Goal: Task Accomplishment & Management: Manage account settings

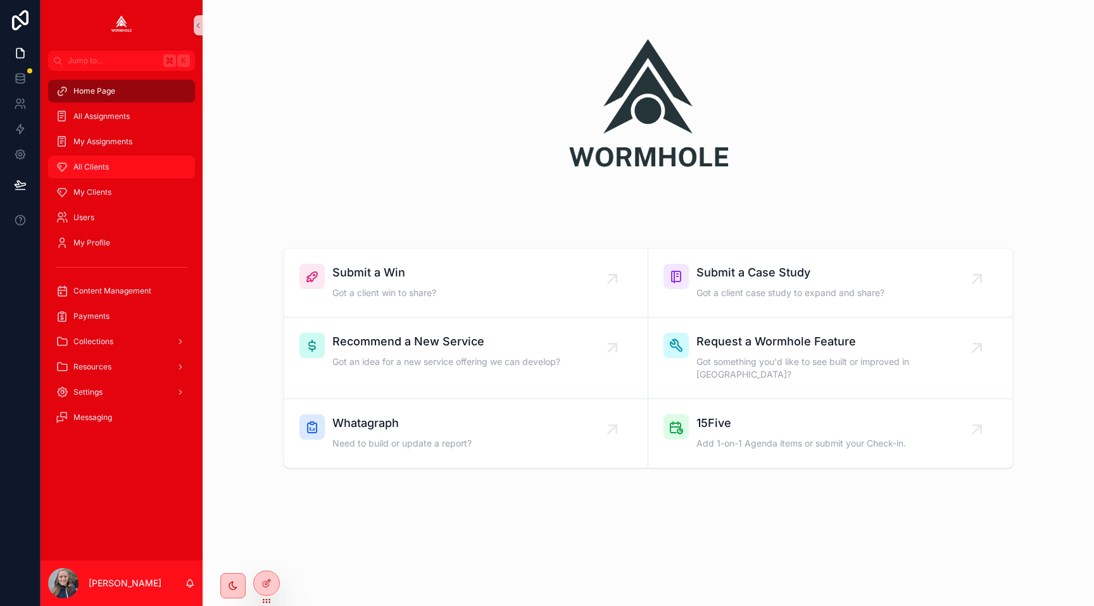
click at [91, 166] on span "All Clients" at bounding box center [90, 167] width 35 height 10
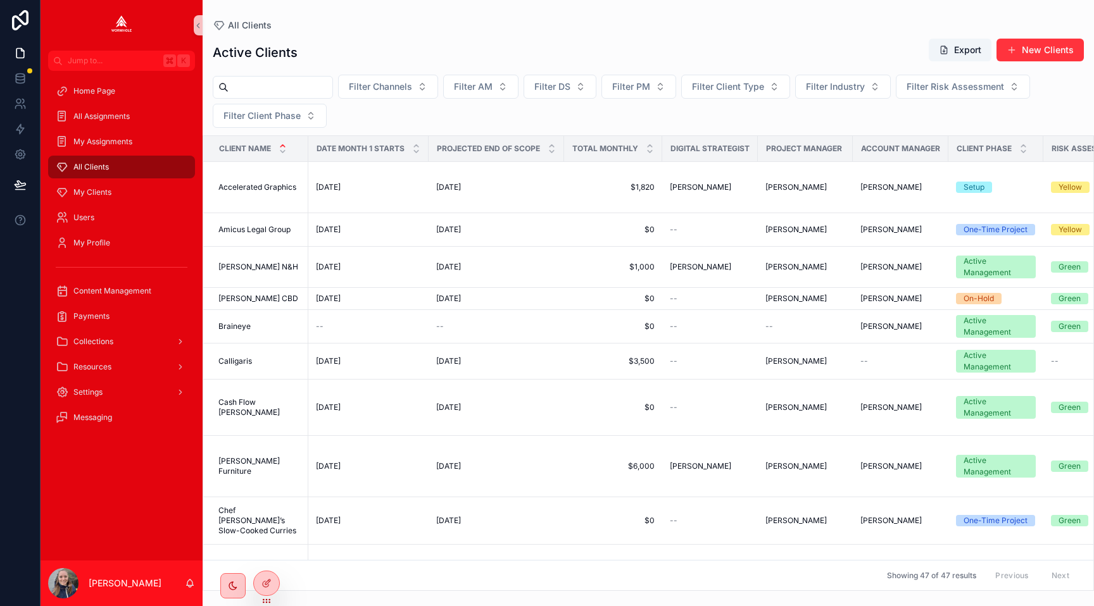
click at [292, 85] on input "scrollable content" at bounding box center [281, 87] width 104 height 18
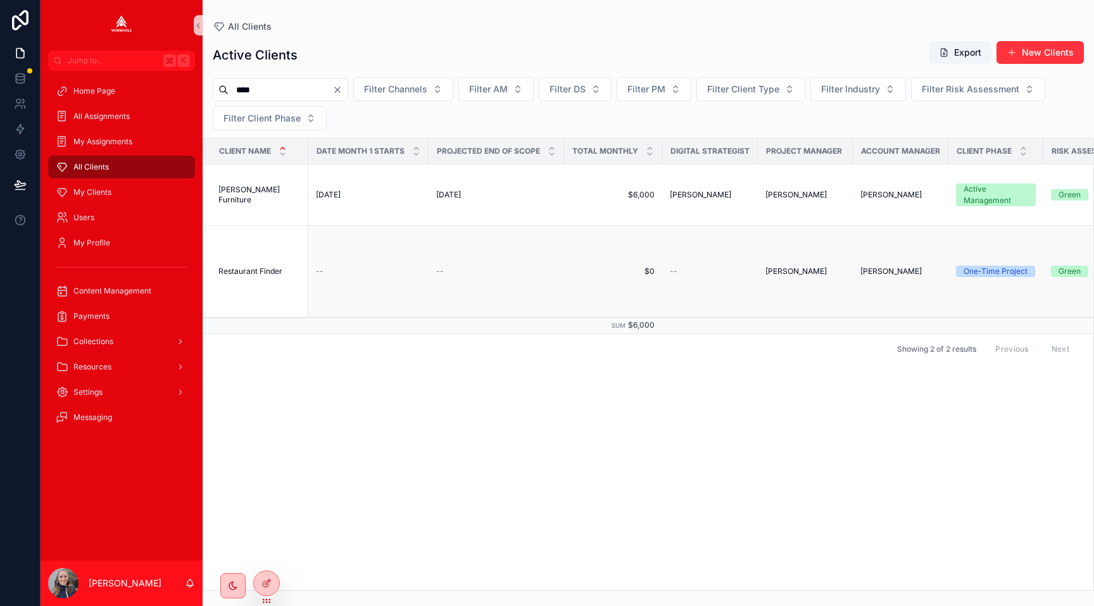
type input "****"
click at [242, 274] on span "Restaurant Finder" at bounding box center [250, 272] width 64 height 10
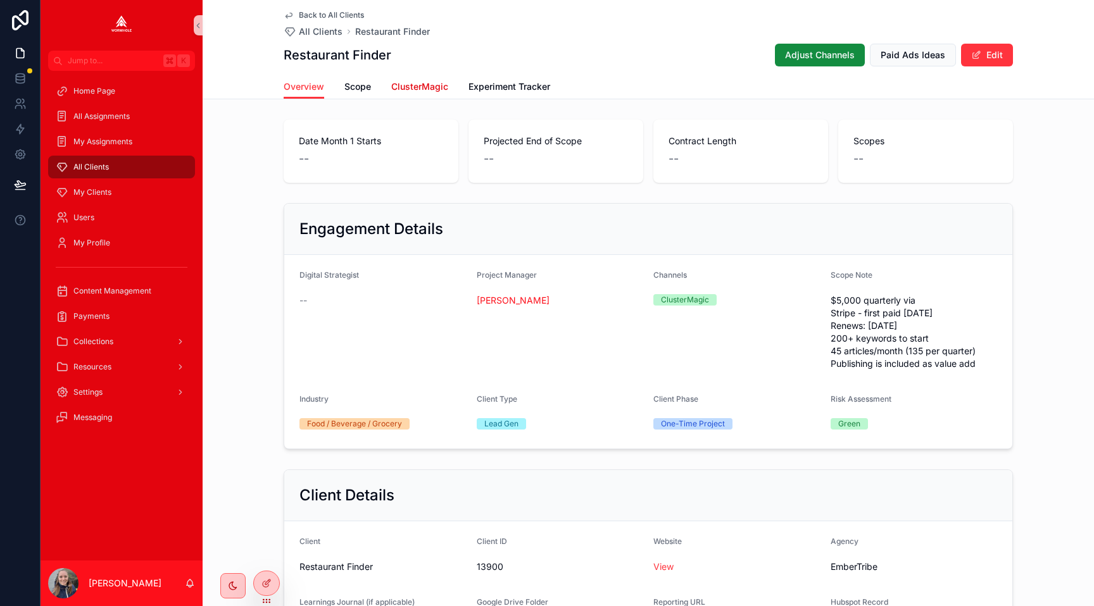
click at [427, 86] on span "ClusterMagic" at bounding box center [419, 86] width 57 height 13
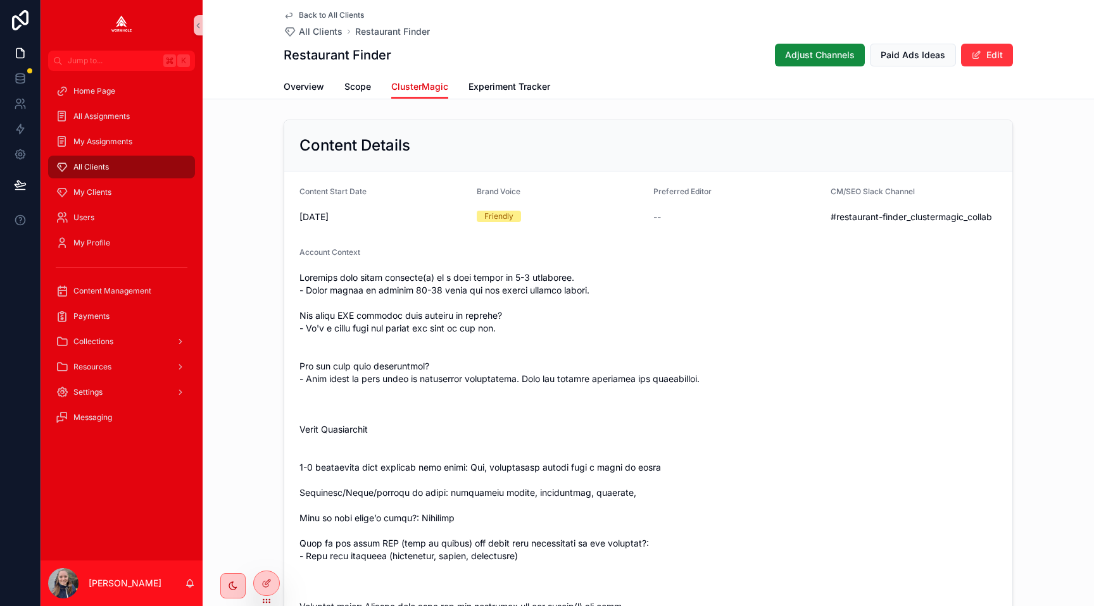
click at [427, 87] on span "ClusterMagic" at bounding box center [419, 86] width 57 height 13
click at [317, 34] on span "All Clients" at bounding box center [321, 31] width 44 height 13
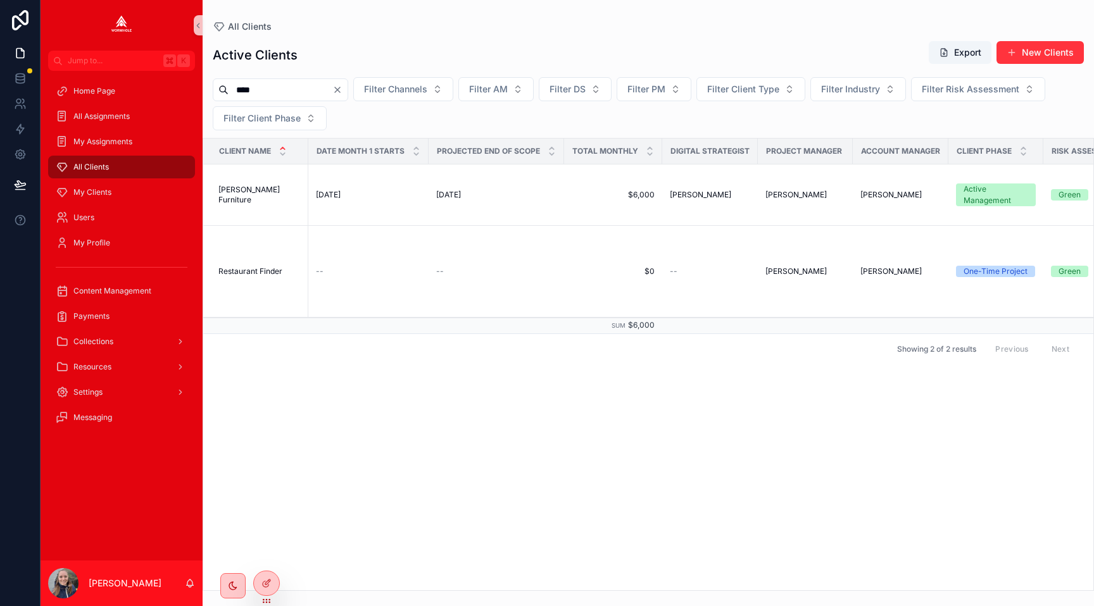
drag, startPoint x: 268, startPoint y: 85, endPoint x: 215, endPoint y: 85, distance: 53.8
click at [215, 85] on div "****" at bounding box center [280, 89] width 135 height 23
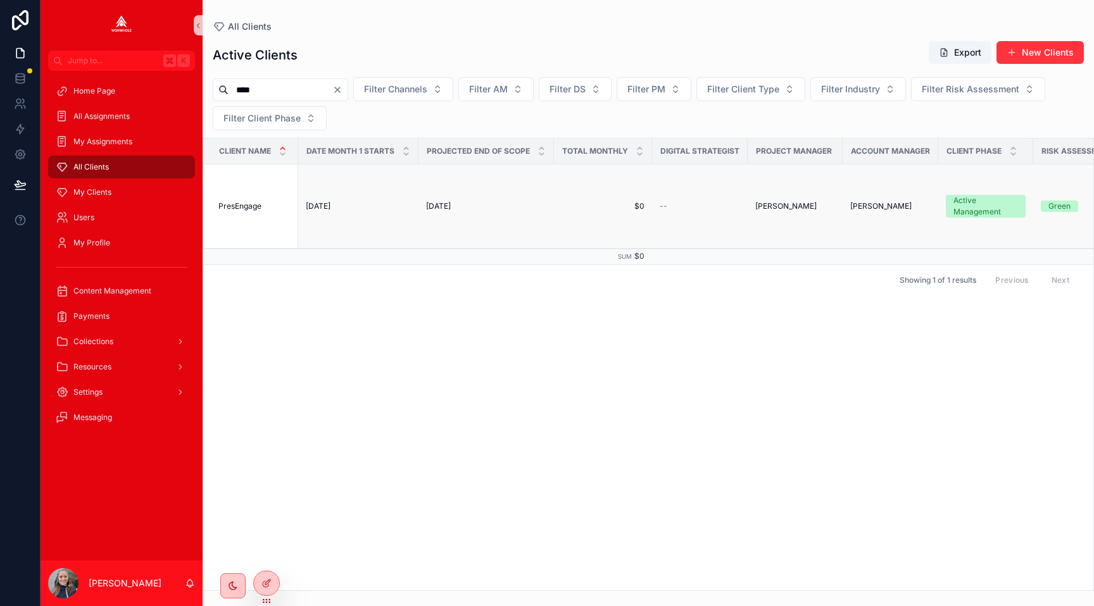
type input "****"
click at [253, 208] on span "PresEngage" at bounding box center [239, 206] width 43 height 10
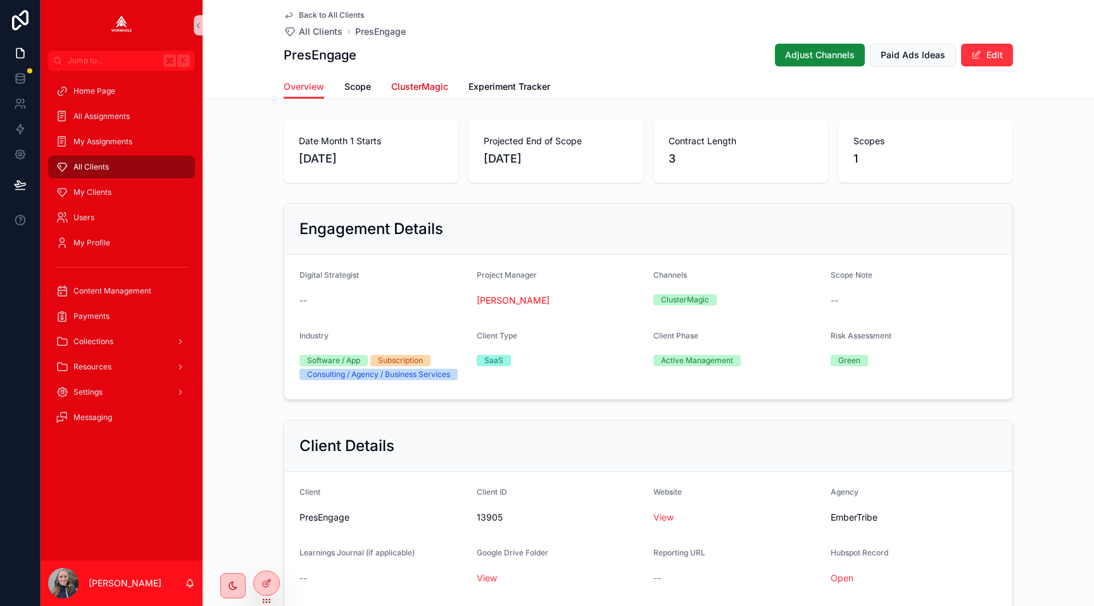
click at [402, 86] on span "ClusterMagic" at bounding box center [419, 86] width 57 height 13
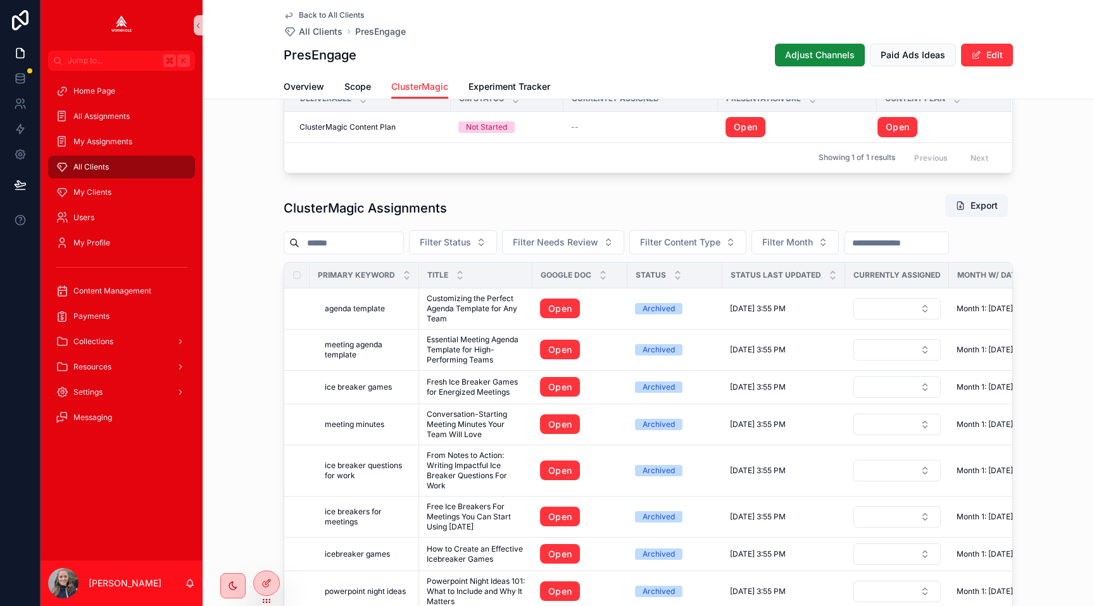
scroll to position [1147, 0]
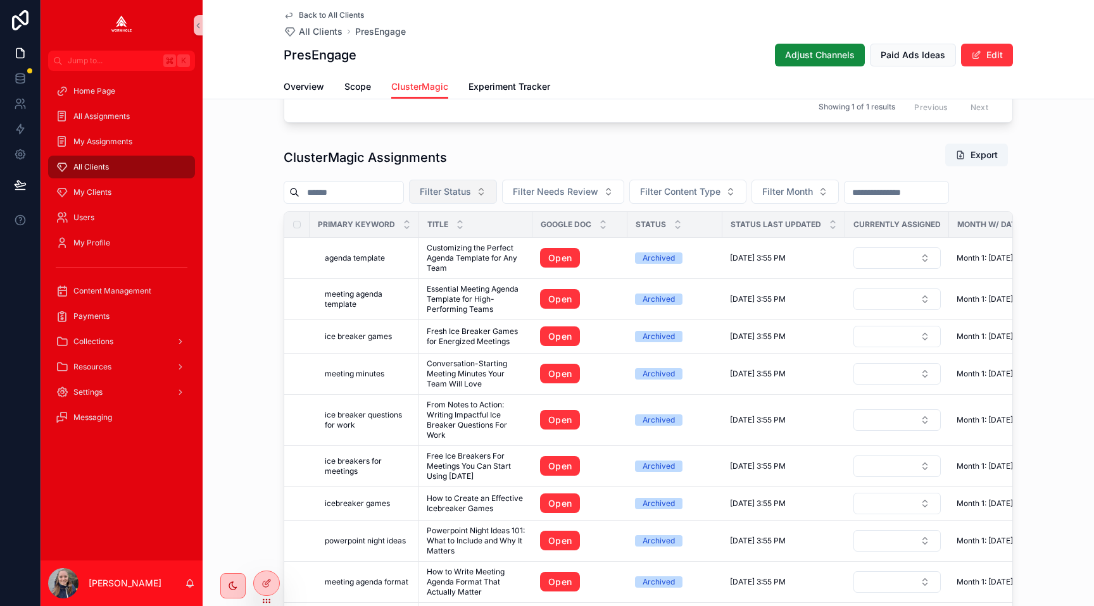
click at [454, 187] on span "Filter Status" at bounding box center [445, 191] width 51 height 13
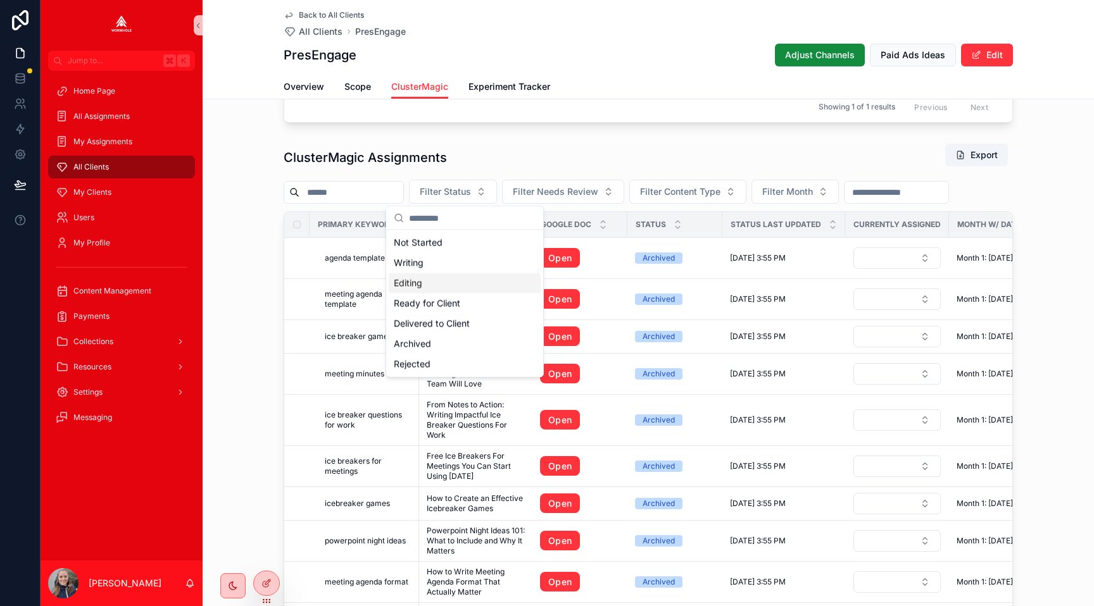
click at [453, 286] on div "Editing" at bounding box center [465, 283] width 152 height 20
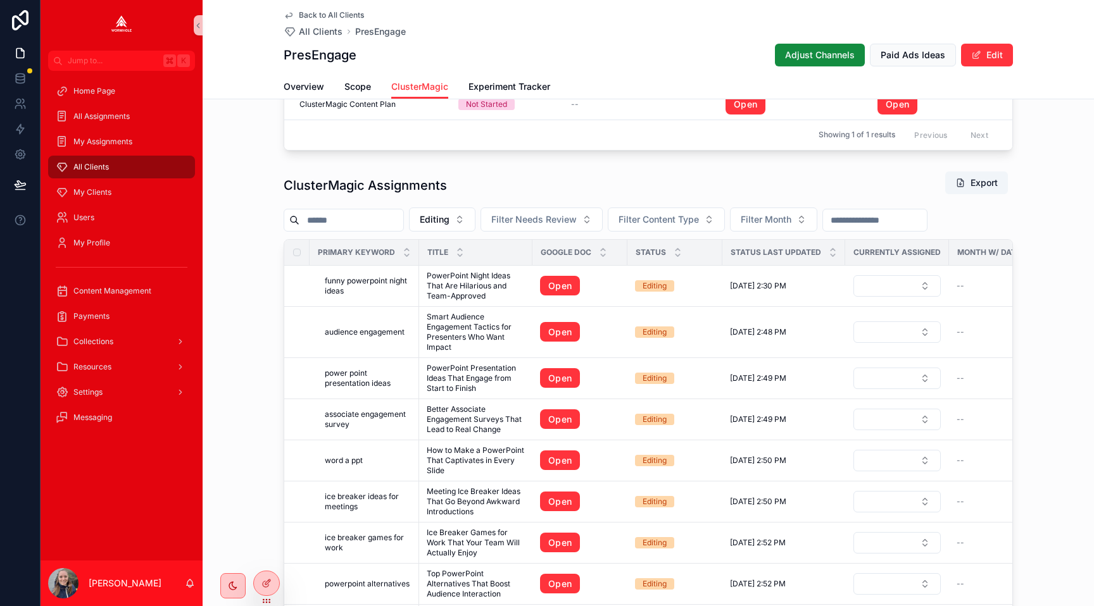
scroll to position [1169, 0]
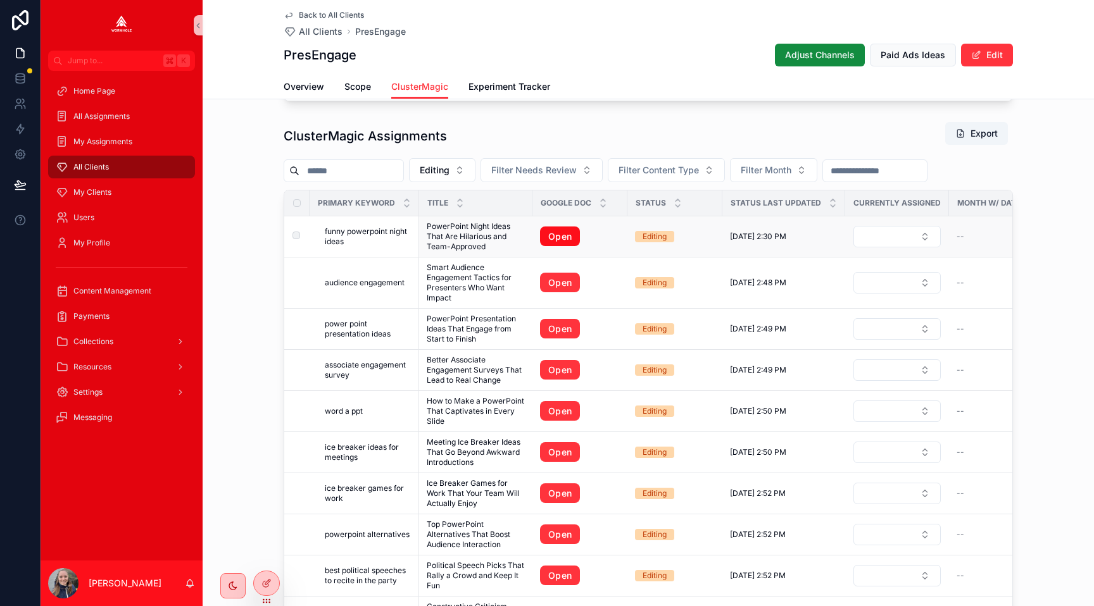
click at [551, 238] on link "Open" at bounding box center [560, 237] width 40 height 20
click at [556, 280] on link "Open" at bounding box center [560, 283] width 40 height 20
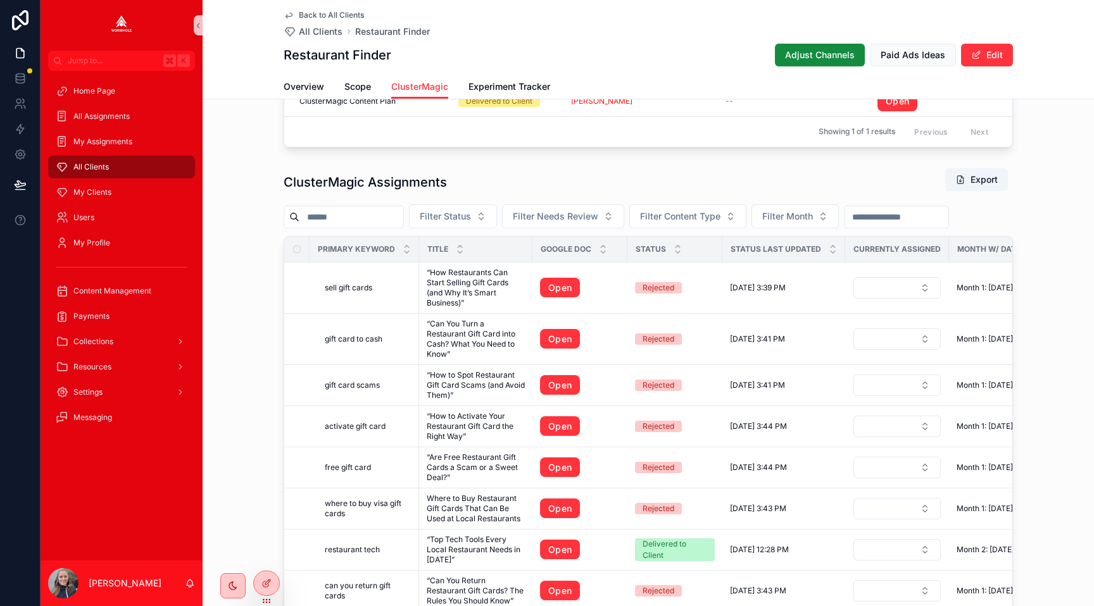
scroll to position [1189, 0]
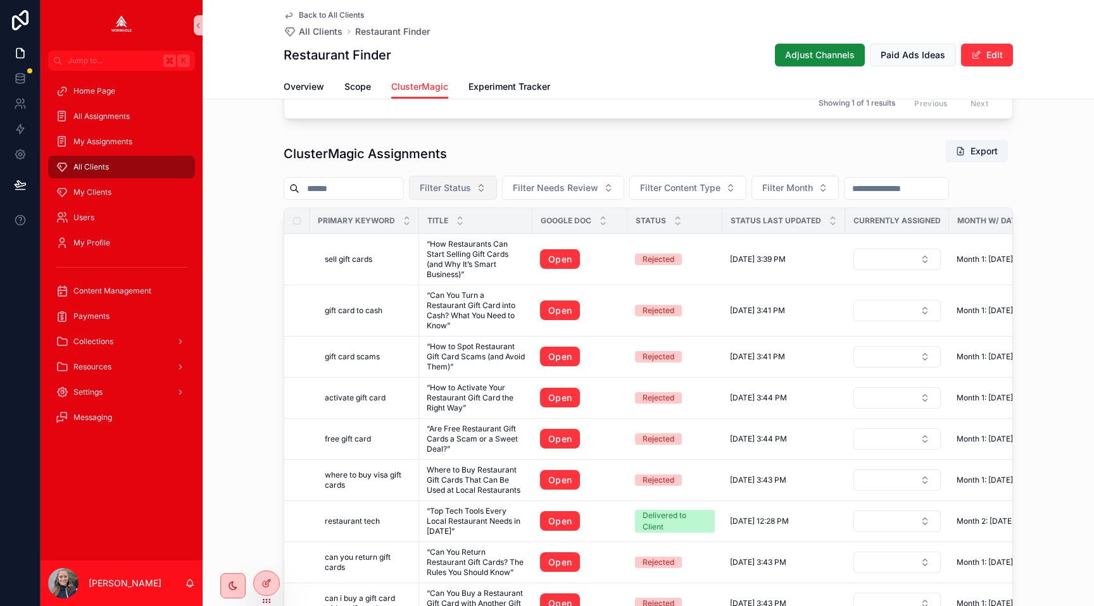
click at [449, 194] on span "Filter Status" at bounding box center [445, 188] width 51 height 13
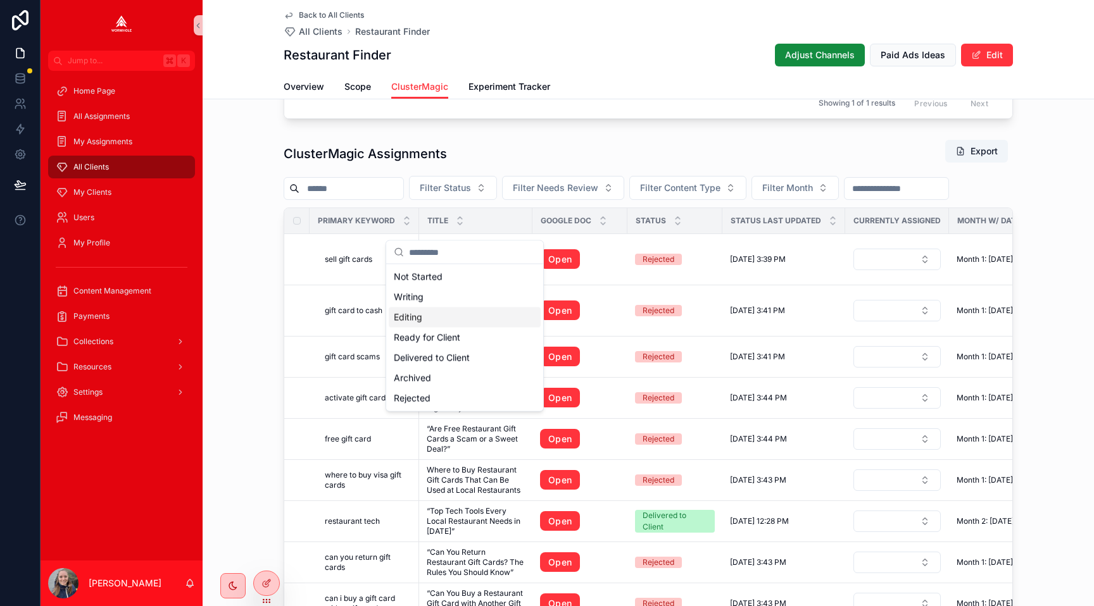
click at [463, 322] on div "Editing" at bounding box center [465, 318] width 152 height 20
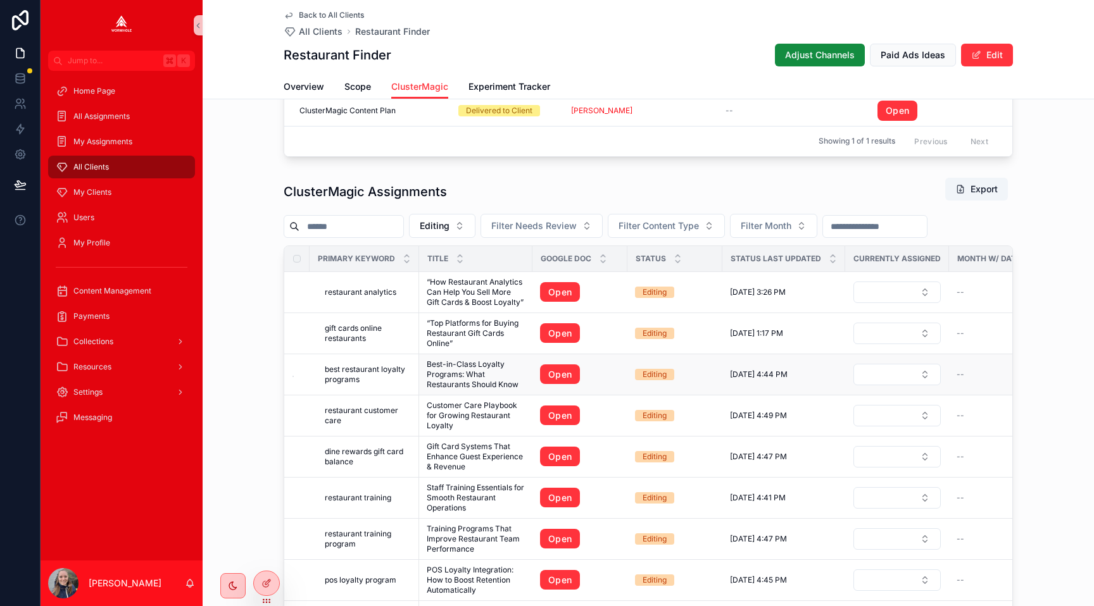
scroll to position [1188, 0]
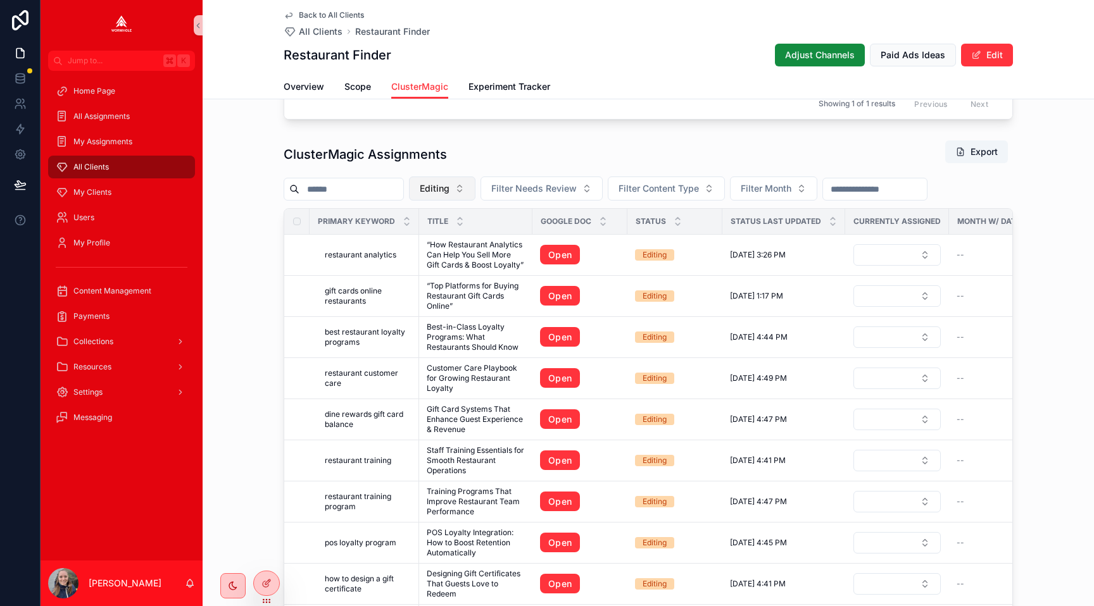
click at [426, 201] on button "Editing" at bounding box center [442, 189] width 66 height 24
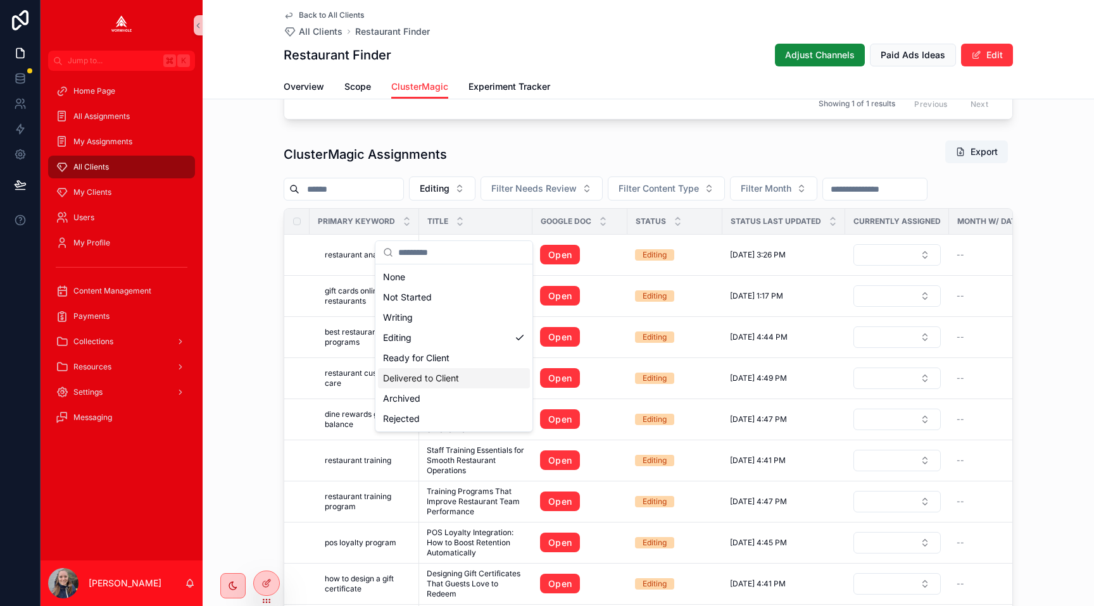
click at [430, 373] on div "Delivered to Client" at bounding box center [454, 378] width 152 height 20
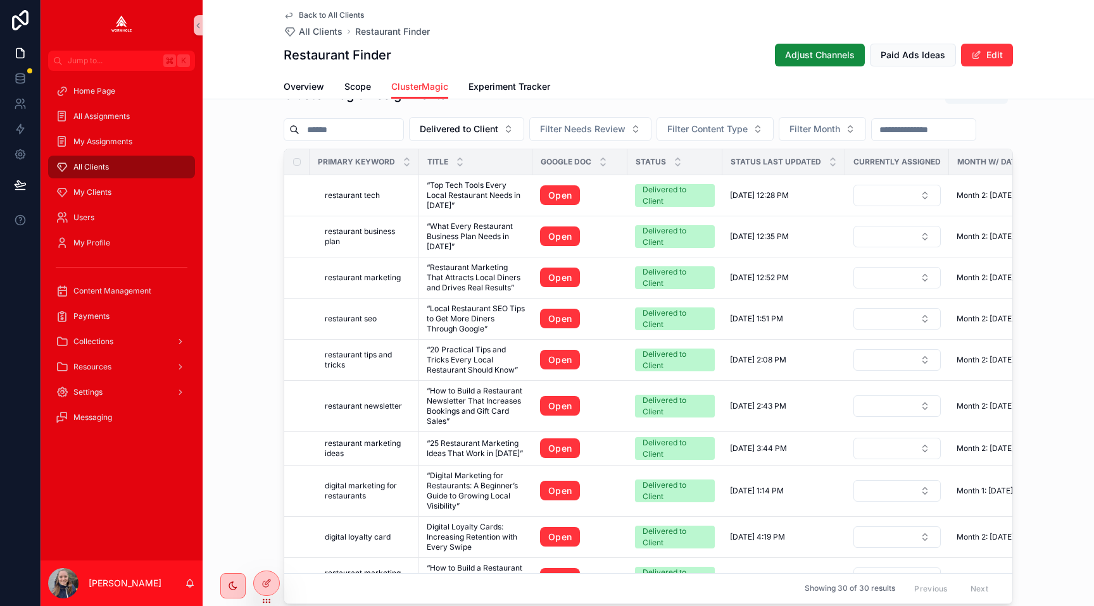
scroll to position [1261, 0]
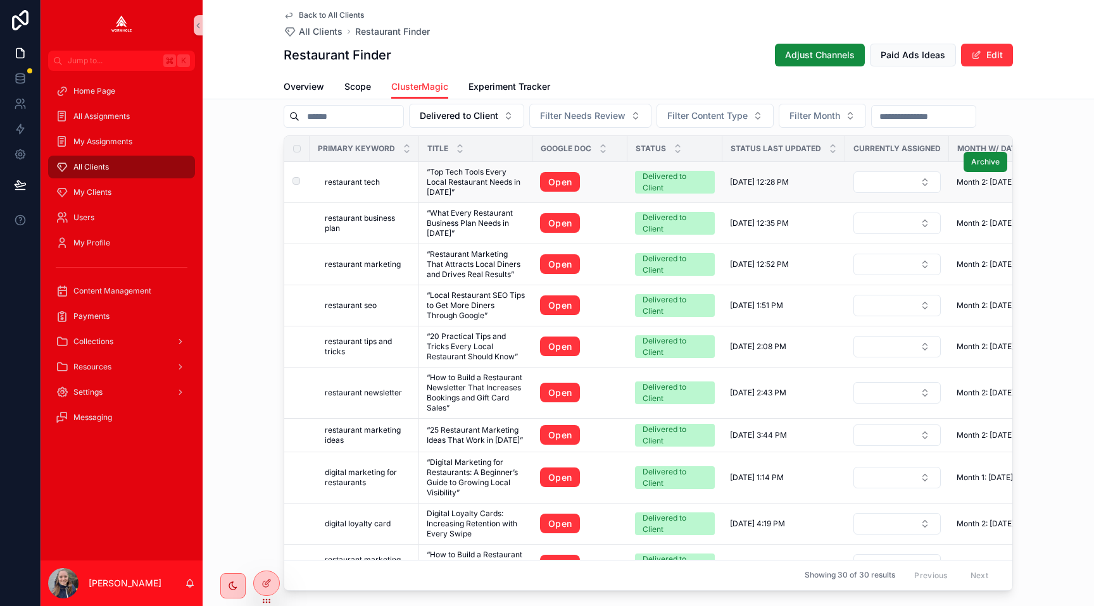
click at [340, 187] on span "restaurant tech" at bounding box center [352, 182] width 55 height 10
click at [348, 234] on span "restaurant business plan" at bounding box center [368, 223] width 87 height 20
click at [344, 187] on span "restaurant tech" at bounding box center [352, 182] width 55 height 10
click at [548, 192] on link "Open" at bounding box center [560, 182] width 40 height 20
click at [367, 234] on span "restaurant business plan" at bounding box center [368, 223] width 87 height 20
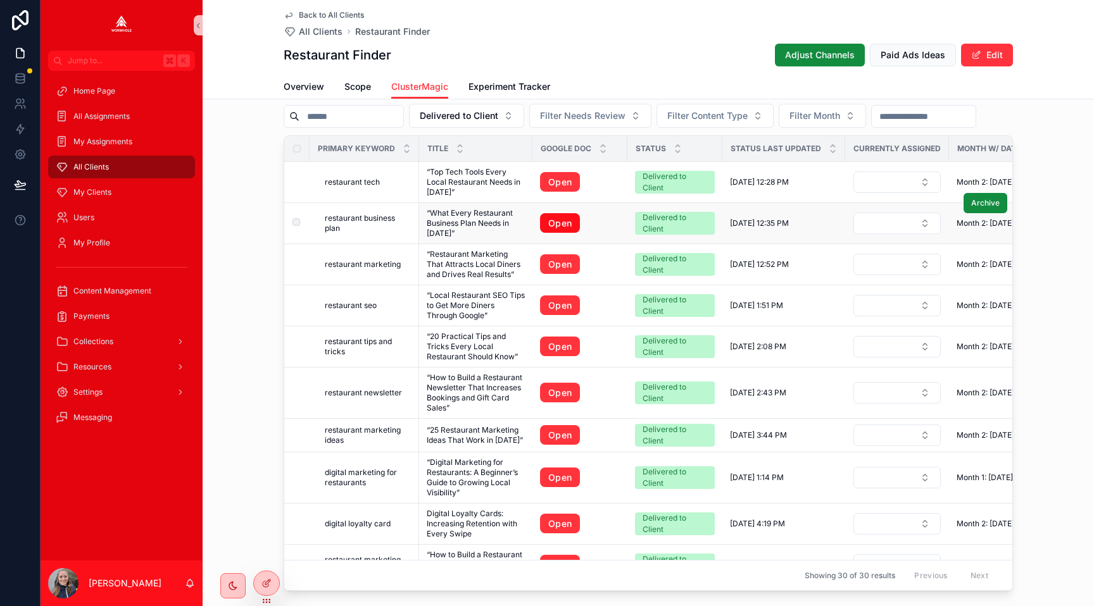
click at [546, 234] on link "Open" at bounding box center [560, 223] width 40 height 20
click at [384, 270] on span "restaurant marketing" at bounding box center [363, 265] width 76 height 10
click at [555, 275] on link "Open" at bounding box center [560, 264] width 40 height 20
click at [373, 311] on span "restaurant seo" at bounding box center [351, 306] width 52 height 10
click at [556, 316] on link "Open" at bounding box center [560, 306] width 40 height 20
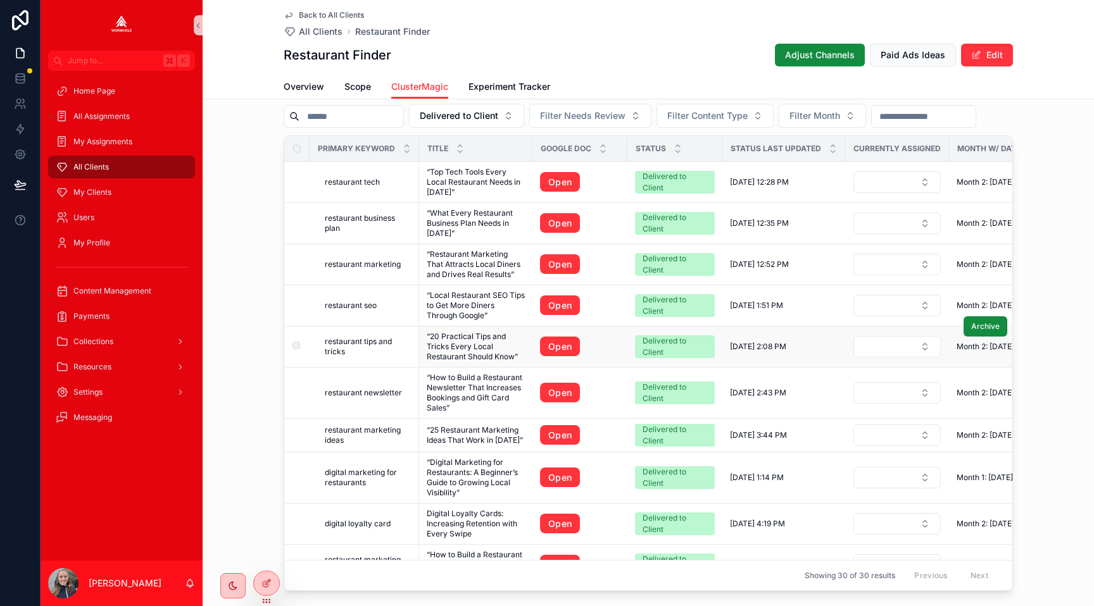
click at [377, 357] on span "restaurant tips and tricks" at bounding box center [368, 347] width 87 height 20
click at [574, 357] on link "Open" at bounding box center [560, 347] width 40 height 20
click at [376, 398] on span "restaurant newsletter" at bounding box center [363, 393] width 77 height 10
click at [550, 403] on link "Open" at bounding box center [560, 393] width 40 height 20
click at [361, 446] on span "restaurant marketing ideas" at bounding box center [368, 435] width 87 height 20
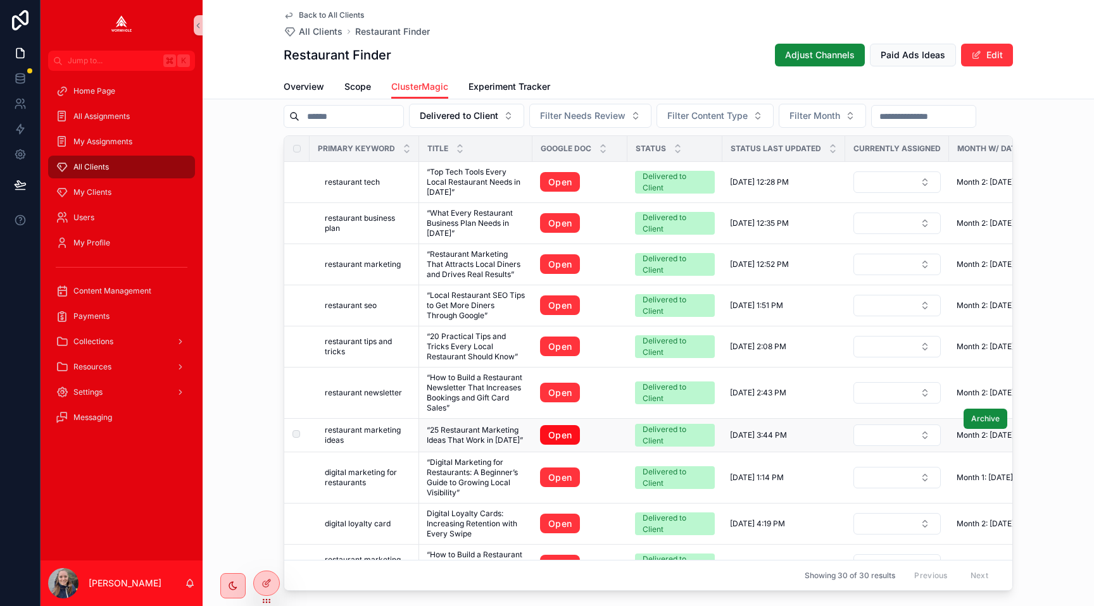
click at [553, 446] on link "Open" at bounding box center [560, 435] width 40 height 20
click at [379, 488] on span "digital marketing for restaurants" at bounding box center [368, 478] width 87 height 20
click at [561, 488] on link "Open" at bounding box center [560, 478] width 40 height 20
click at [377, 529] on span "digital loyalty card" at bounding box center [358, 524] width 66 height 10
click at [561, 534] on link "Open" at bounding box center [560, 524] width 40 height 20
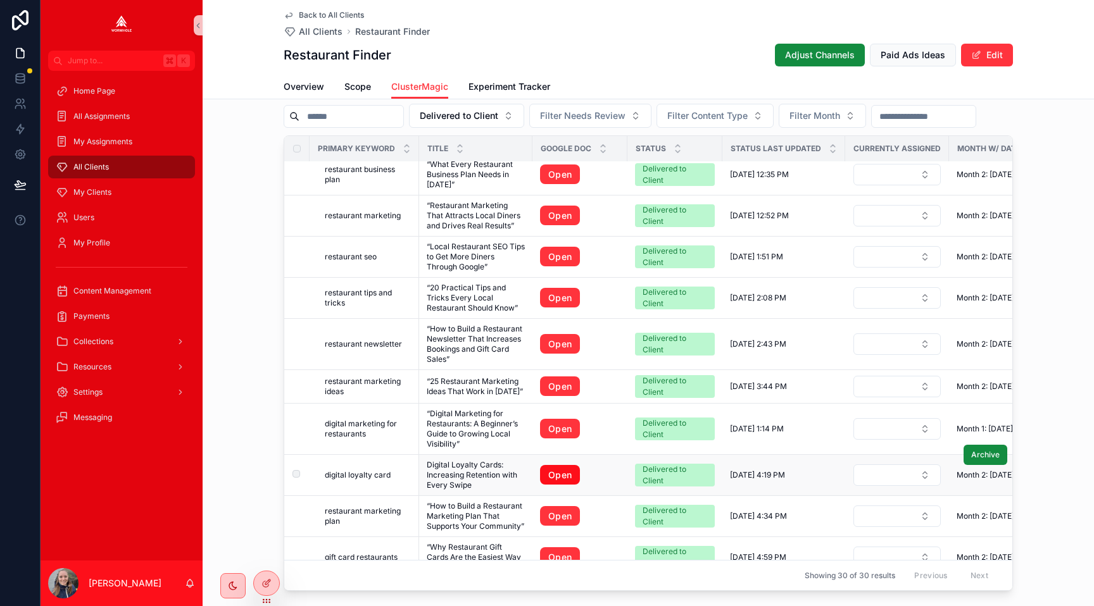
scroll to position [64, 0]
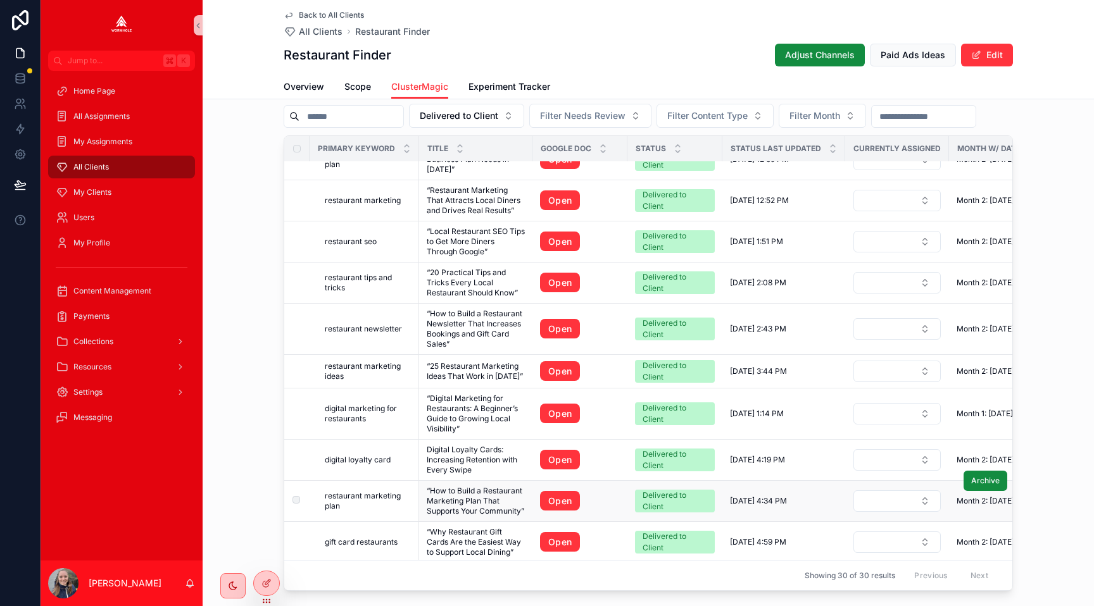
click at [372, 511] on span "restaurant marketing plan" at bounding box center [368, 501] width 87 height 20
click at [549, 511] on link "Open" at bounding box center [560, 501] width 40 height 20
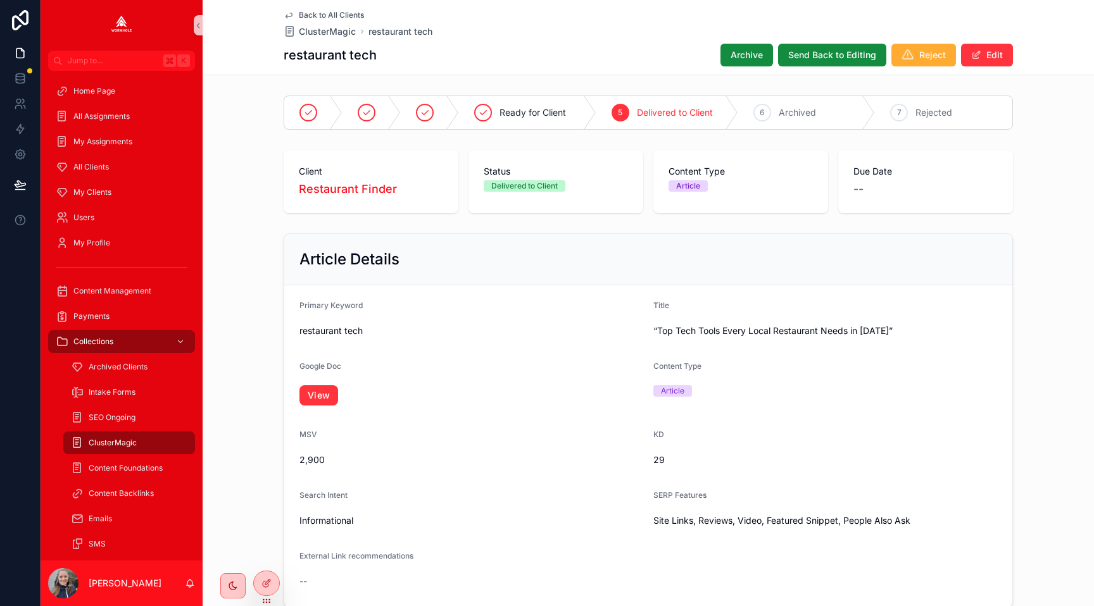
scroll to position [673, 0]
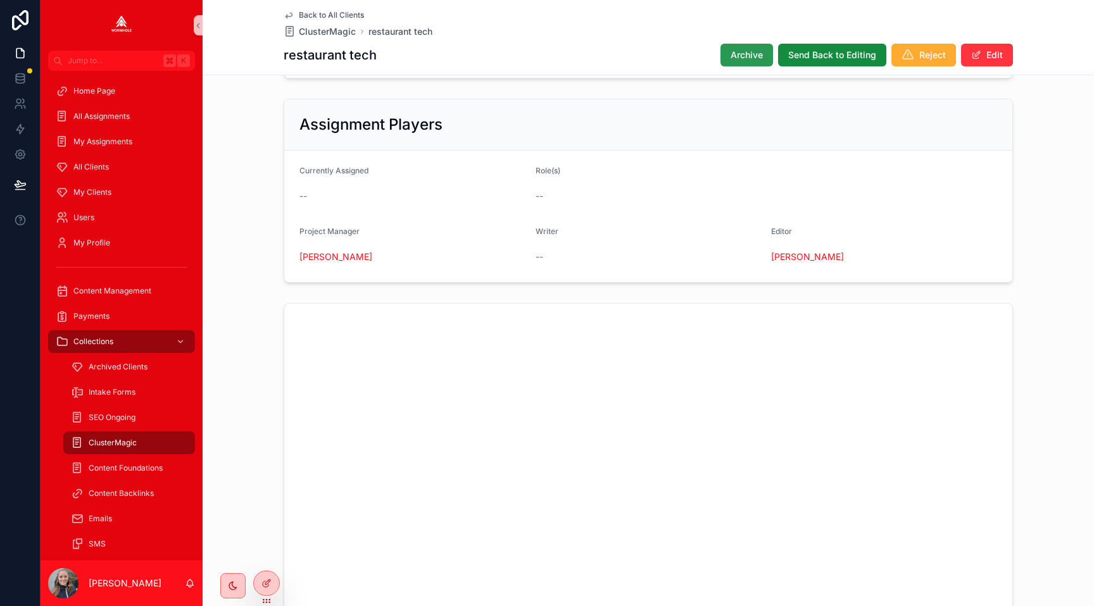
click at [737, 56] on span "Archive" at bounding box center [747, 55] width 32 height 13
click at [979, 53] on span "scrollable content" at bounding box center [976, 55] width 10 height 10
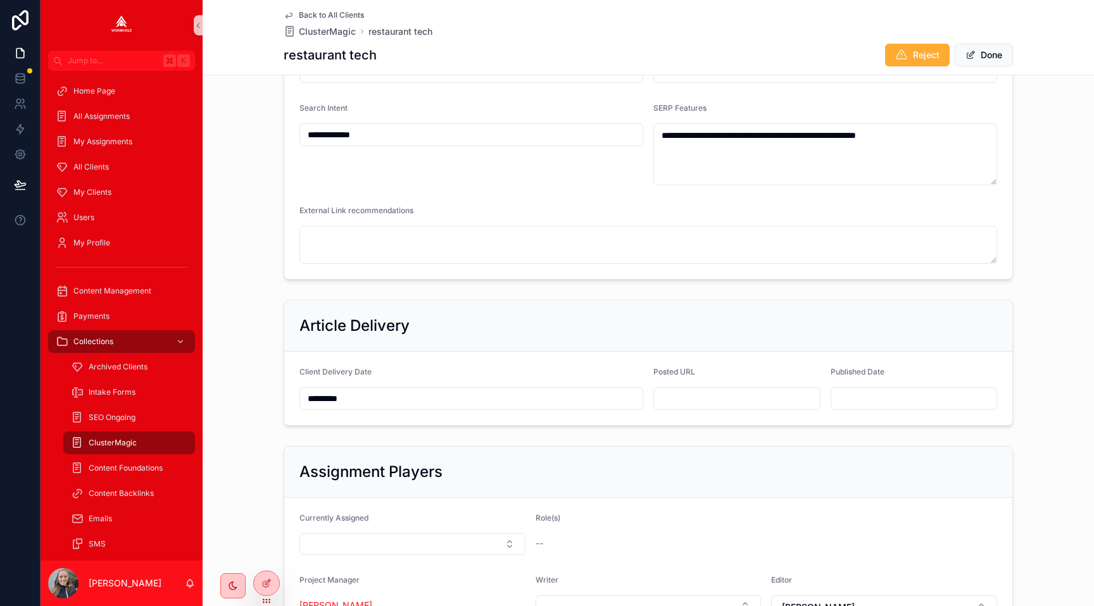
scroll to position [417, 0]
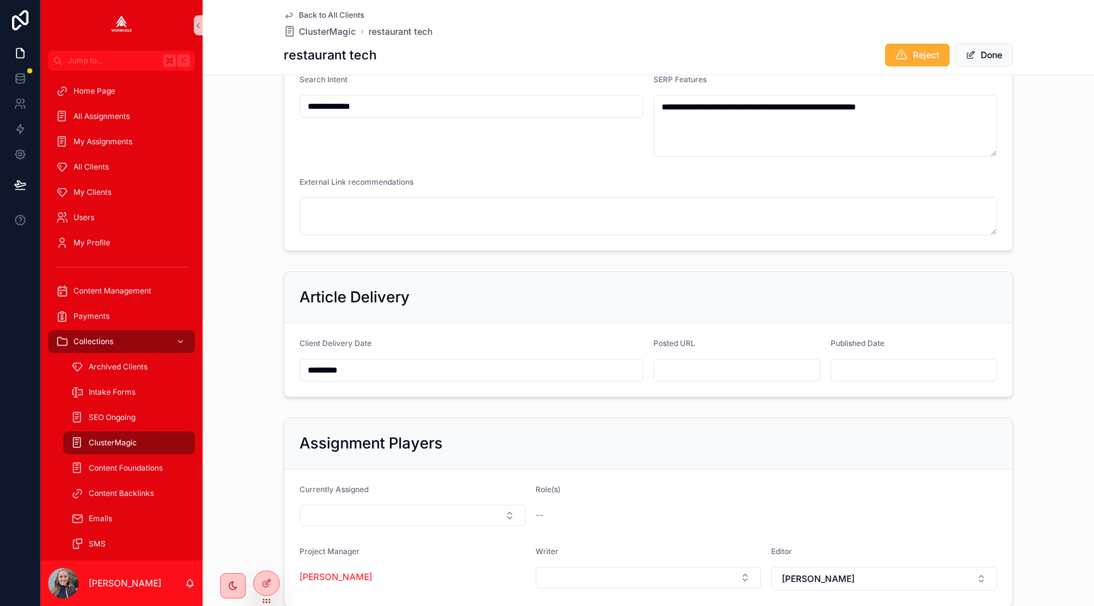
click at [710, 365] on input "scrollable content" at bounding box center [737, 370] width 166 height 18
paste input "**********"
type input "**********"
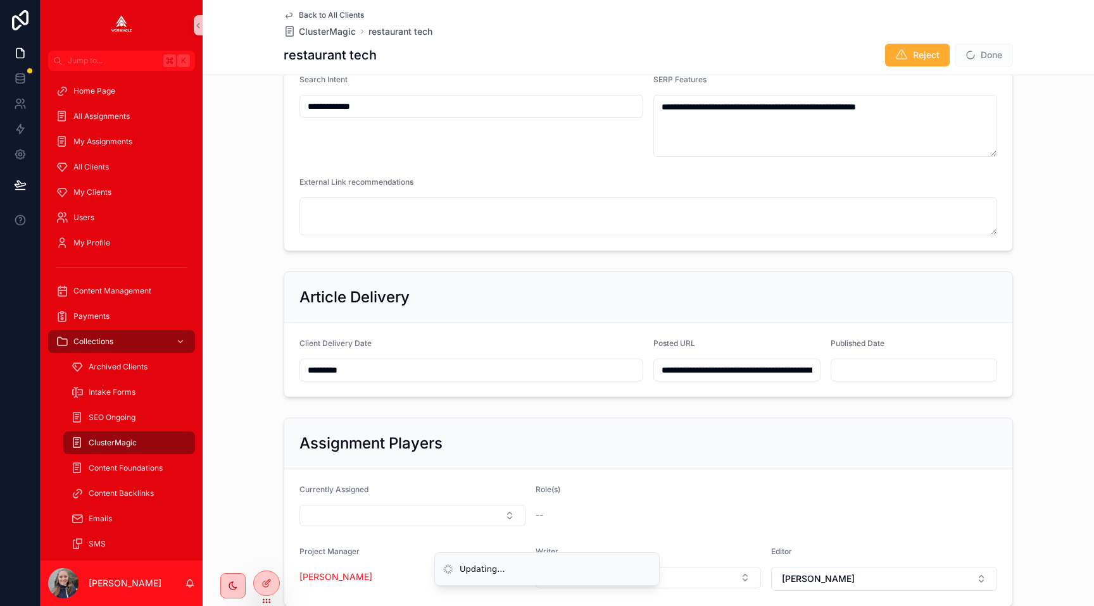
click at [980, 63] on span "Done" at bounding box center [984, 55] width 58 height 23
type input "**********"
click at [772, 373] on input "**********" at bounding box center [737, 370] width 166 height 18
click at [1042, 260] on div "**********" at bounding box center [648, 456] width 891 height 1567
click at [1045, 42] on div "Back to All Clients ClusterMagic restaurant tech restaurant tech Reject Done" at bounding box center [648, 37] width 891 height 75
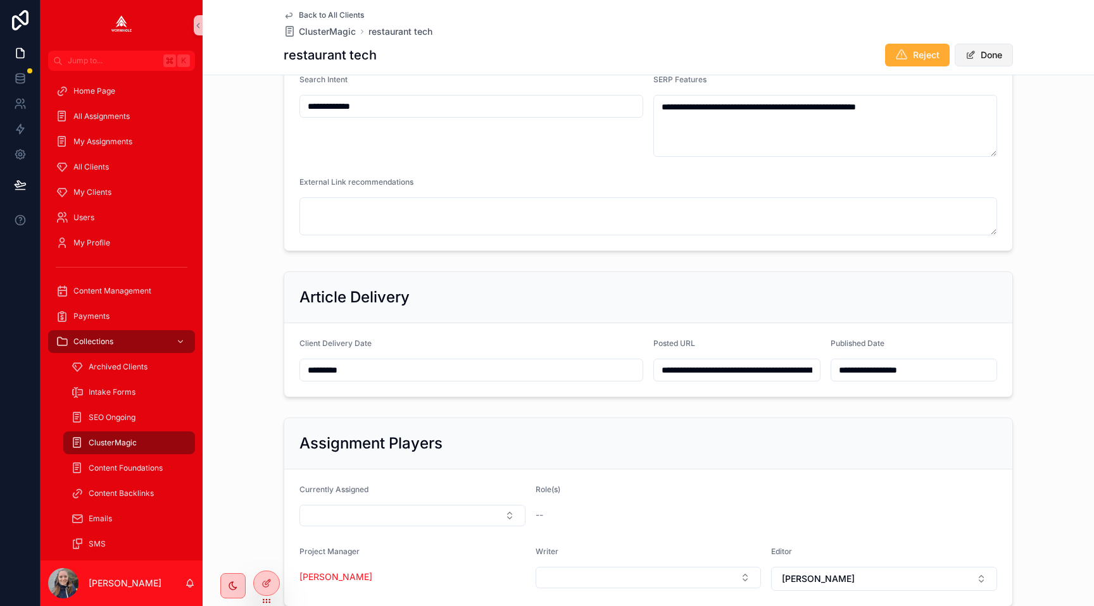
click at [1000, 58] on button "Done" at bounding box center [984, 55] width 58 height 23
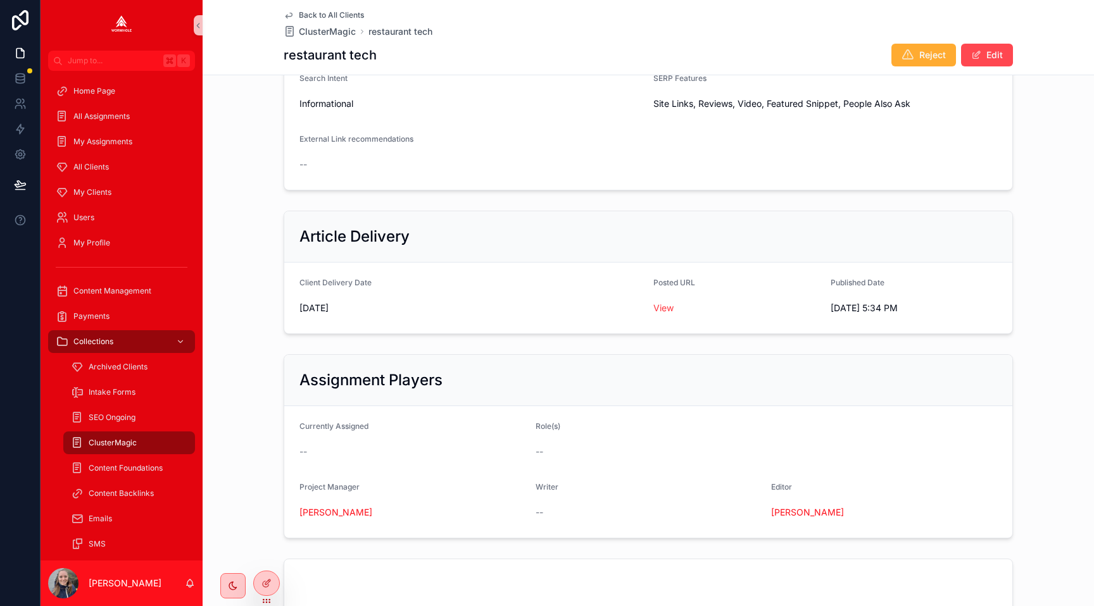
scroll to position [418, 0]
click at [700, 35] on div "Back to All Clients ClusterMagic restaurant tech" at bounding box center [648, 24] width 729 height 28
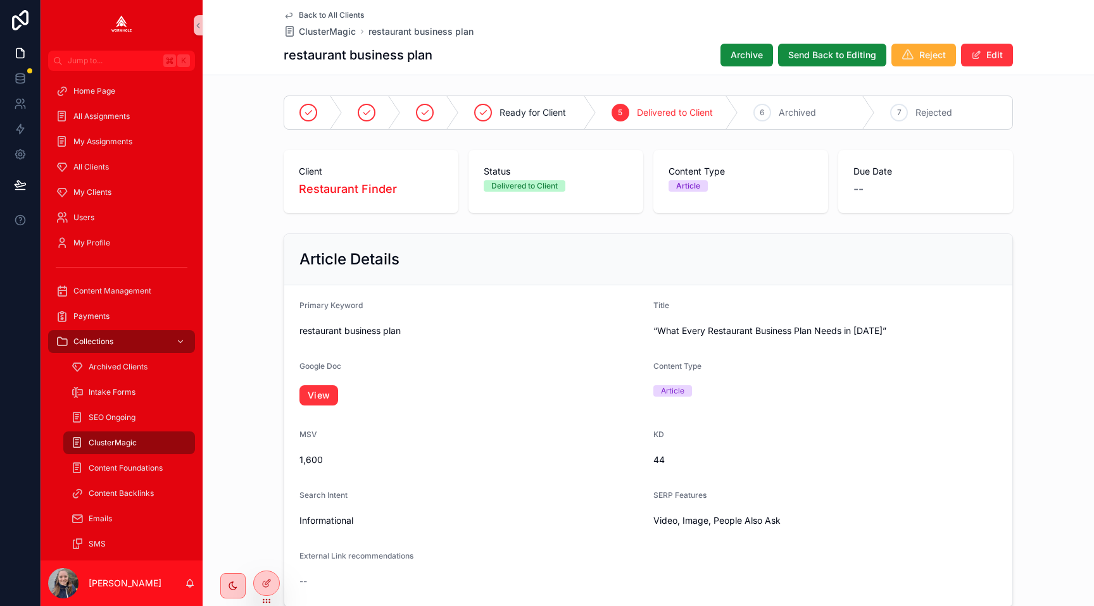
scroll to position [673, 0]
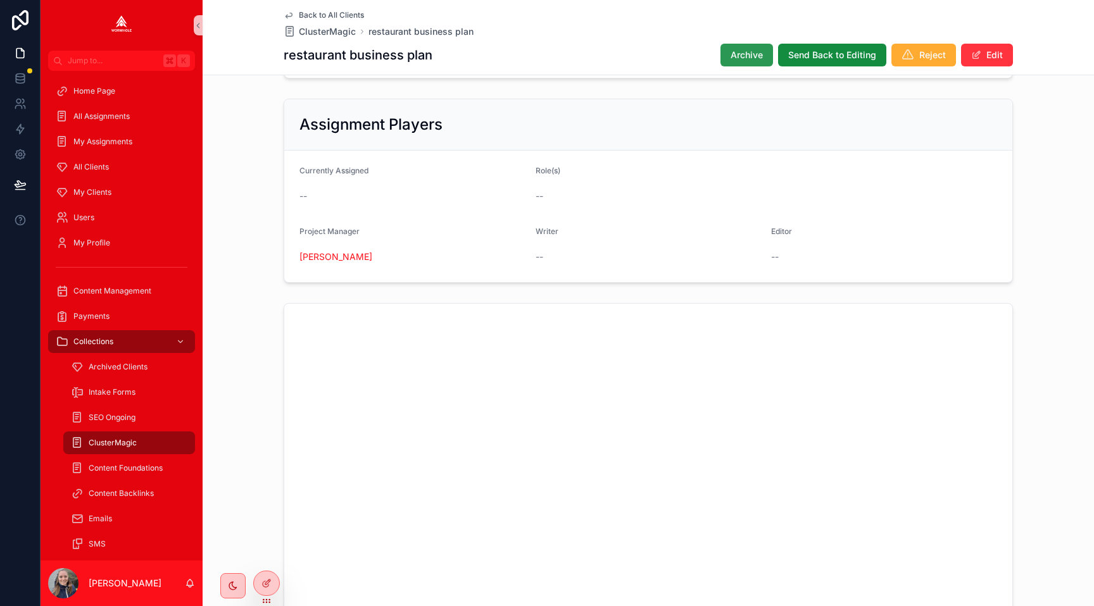
click at [740, 51] on span "Archive" at bounding box center [747, 55] width 32 height 13
click at [979, 51] on span "scrollable content" at bounding box center [976, 55] width 10 height 10
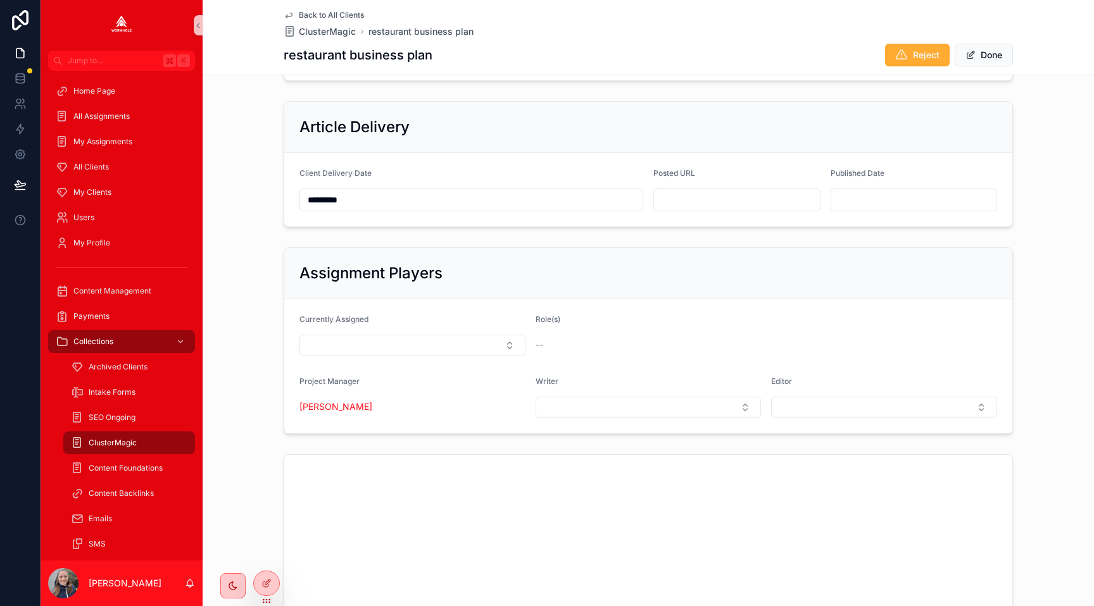
scroll to position [541, 0]
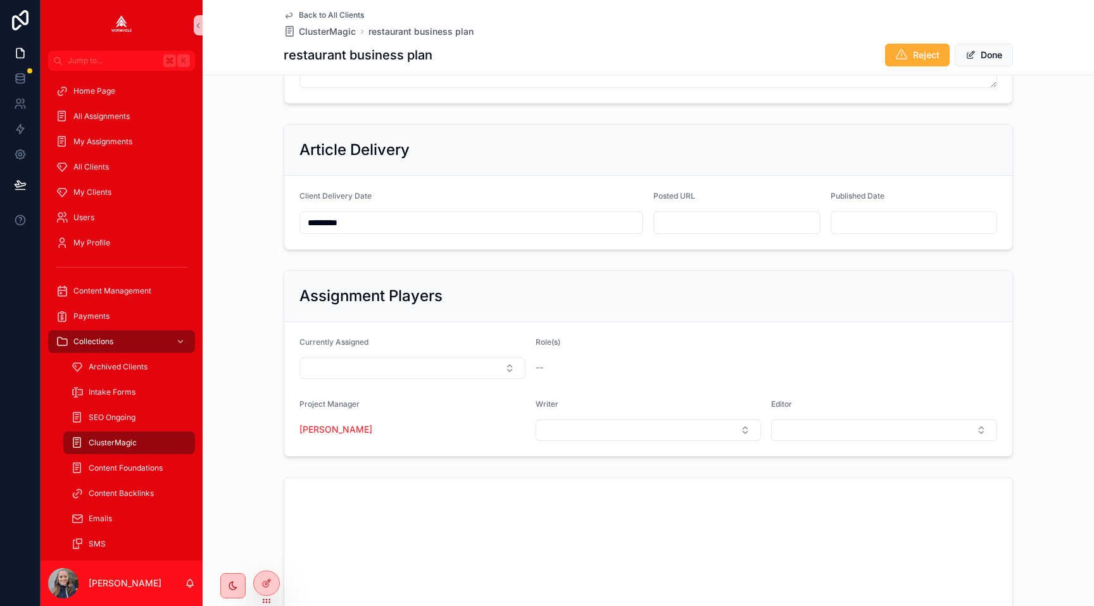
click at [699, 217] on input "scrollable content" at bounding box center [737, 223] width 166 height 18
paste input "**********"
type input "**********"
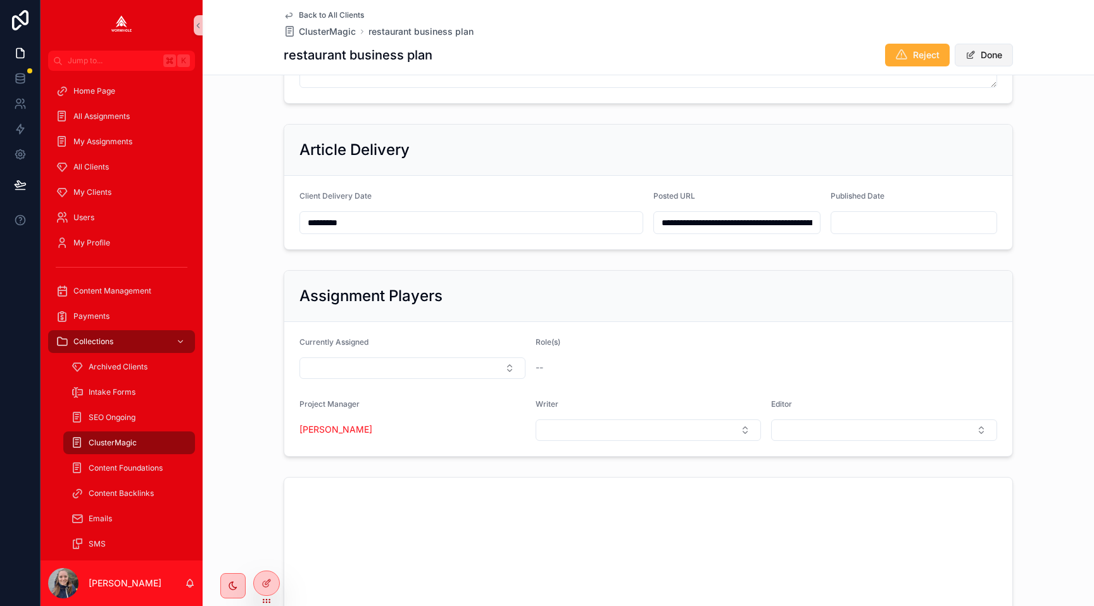
click at [989, 56] on button "Done" at bounding box center [984, 55] width 58 height 23
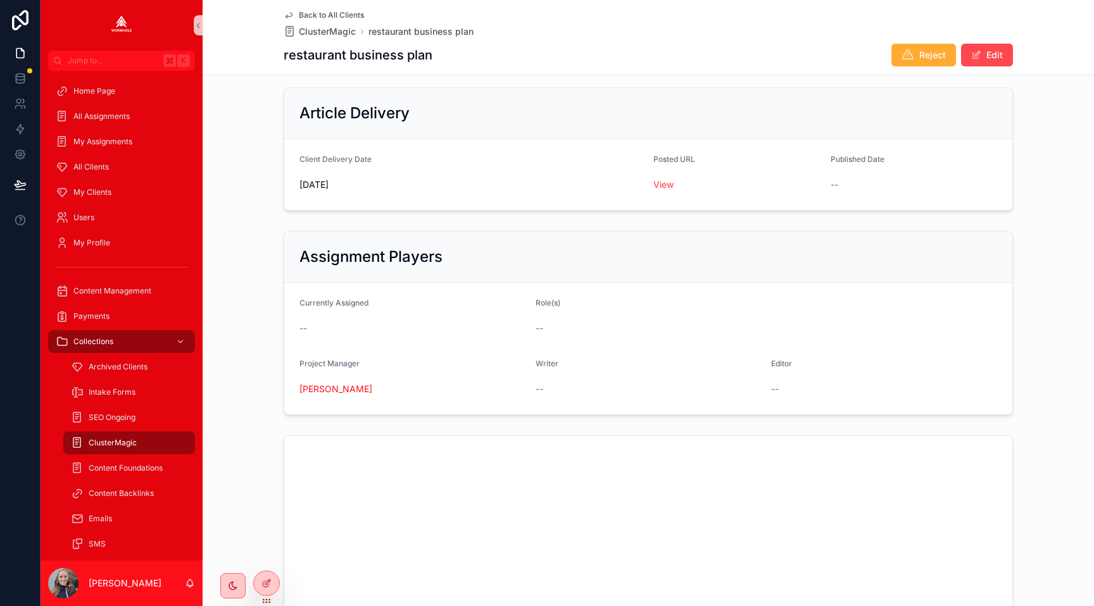
scroll to position [539, 0]
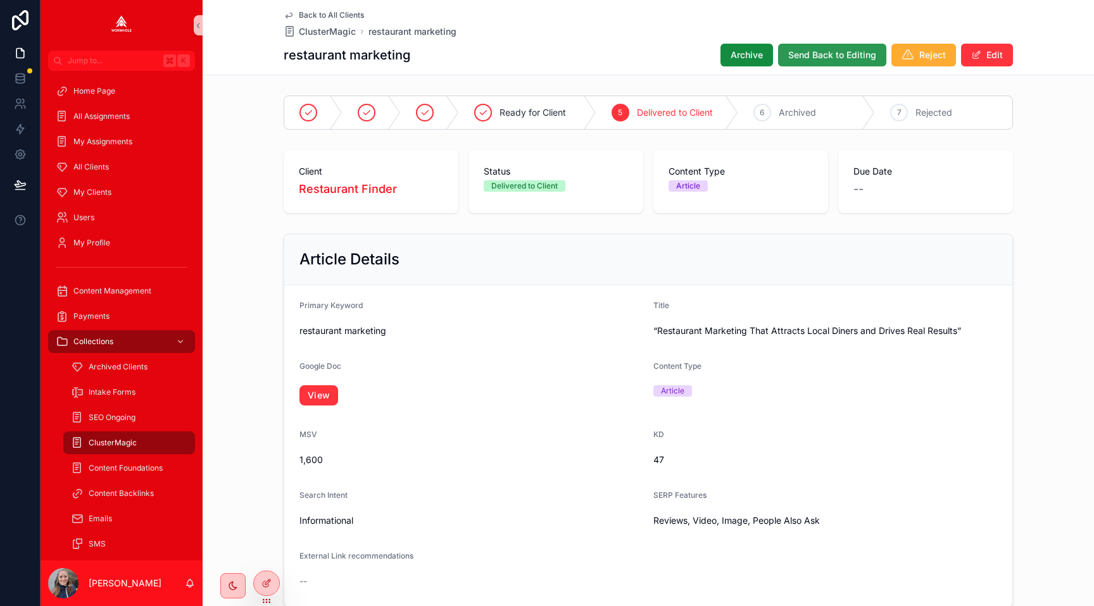
scroll to position [673, 0]
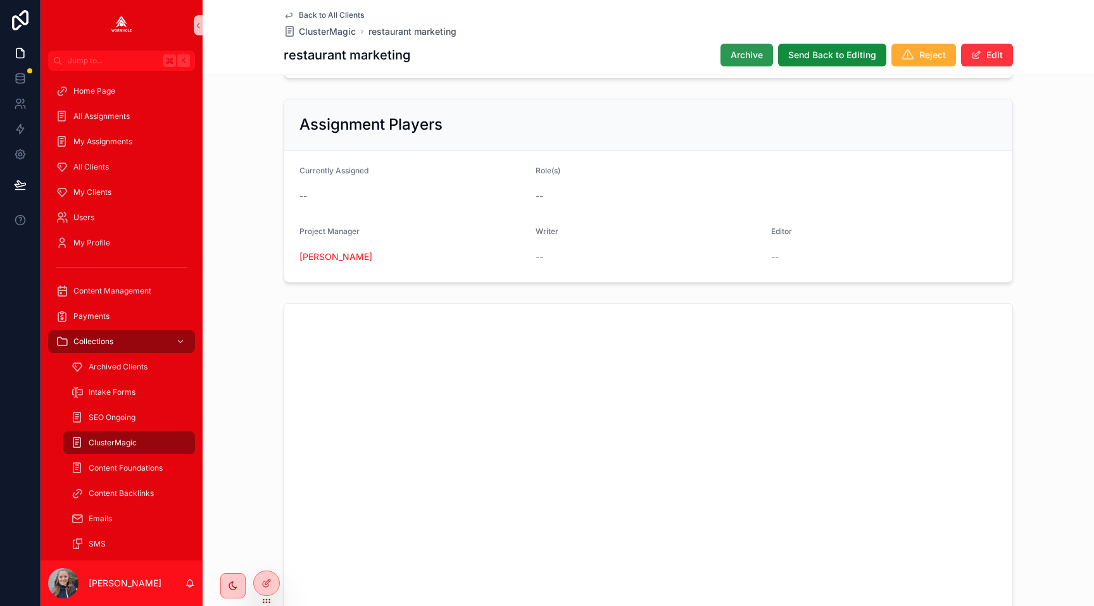
click at [745, 61] on button "Archive" at bounding box center [746, 55] width 53 height 23
click at [982, 56] on button "Edit" at bounding box center [987, 55] width 52 height 23
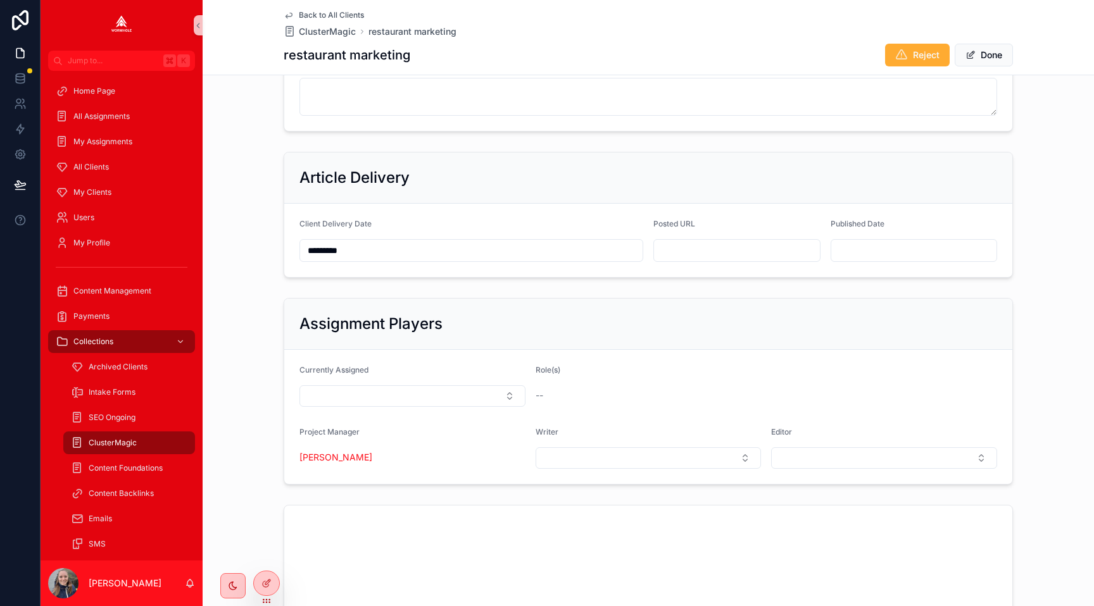
scroll to position [492, 0]
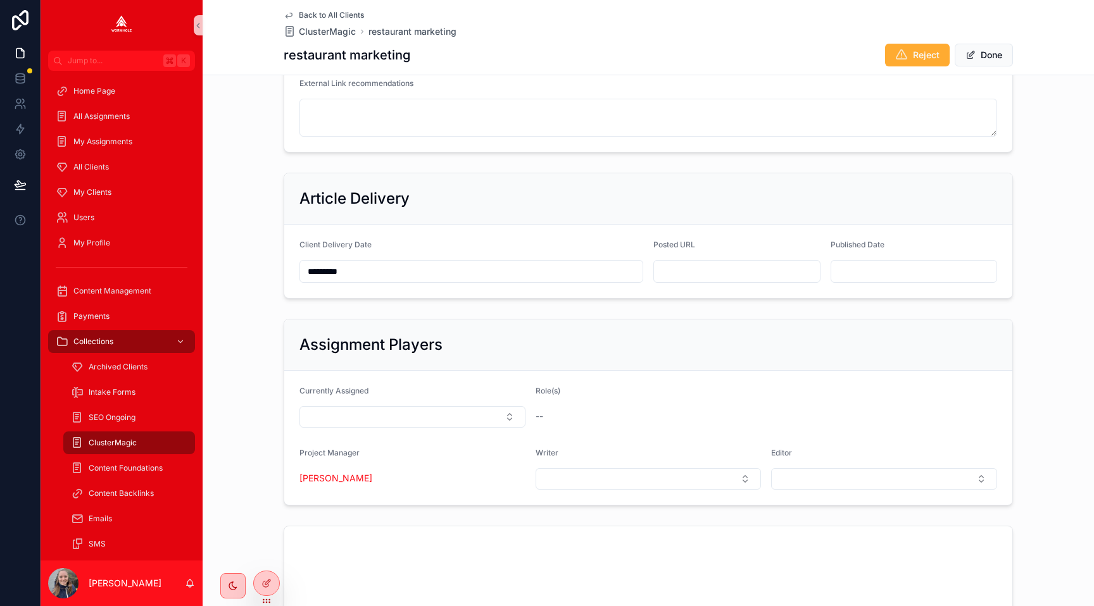
click at [717, 271] on input "scrollable content" at bounding box center [737, 272] width 166 height 18
paste input "**********"
type input "**********"
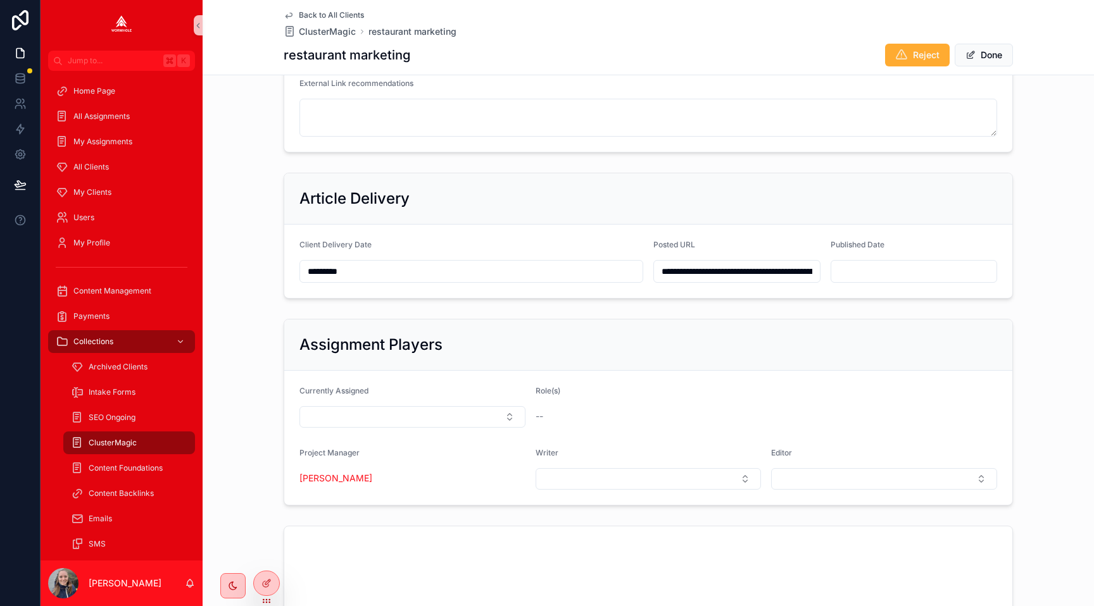
click at [1076, 169] on div "**********" at bounding box center [648, 236] width 891 height 136
click at [984, 51] on button "Done" at bounding box center [984, 55] width 58 height 23
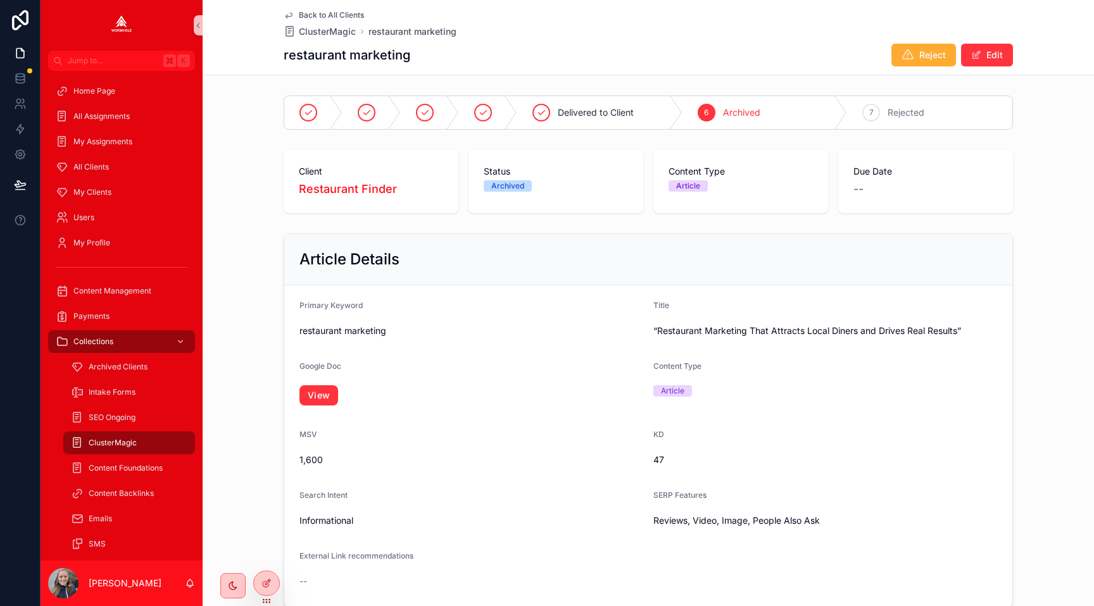
click at [329, 14] on span "Back to All Clients" at bounding box center [331, 15] width 65 height 10
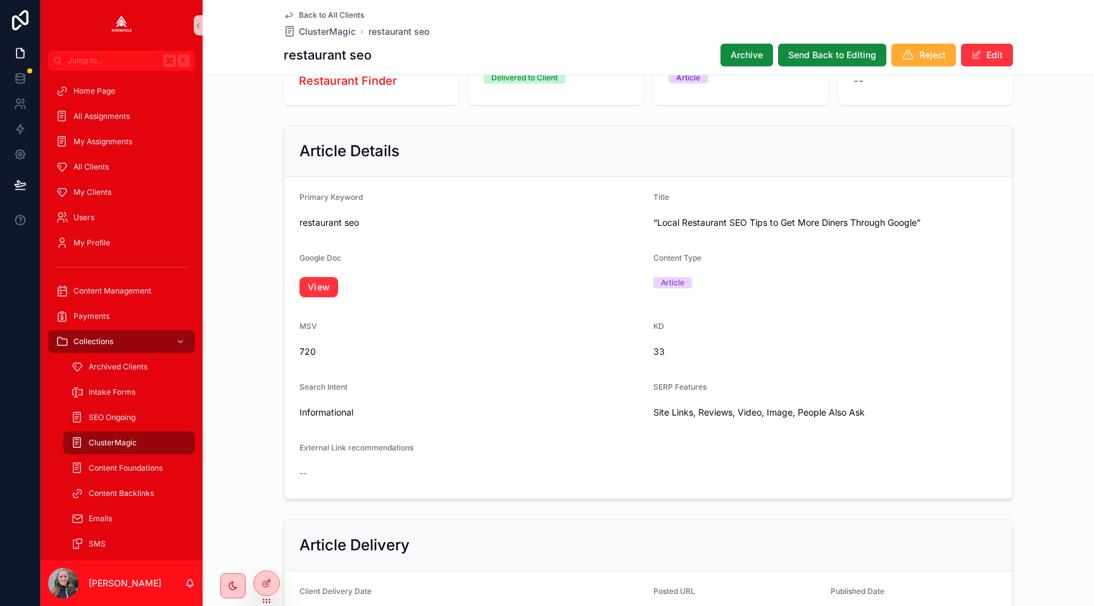
scroll to position [181, 0]
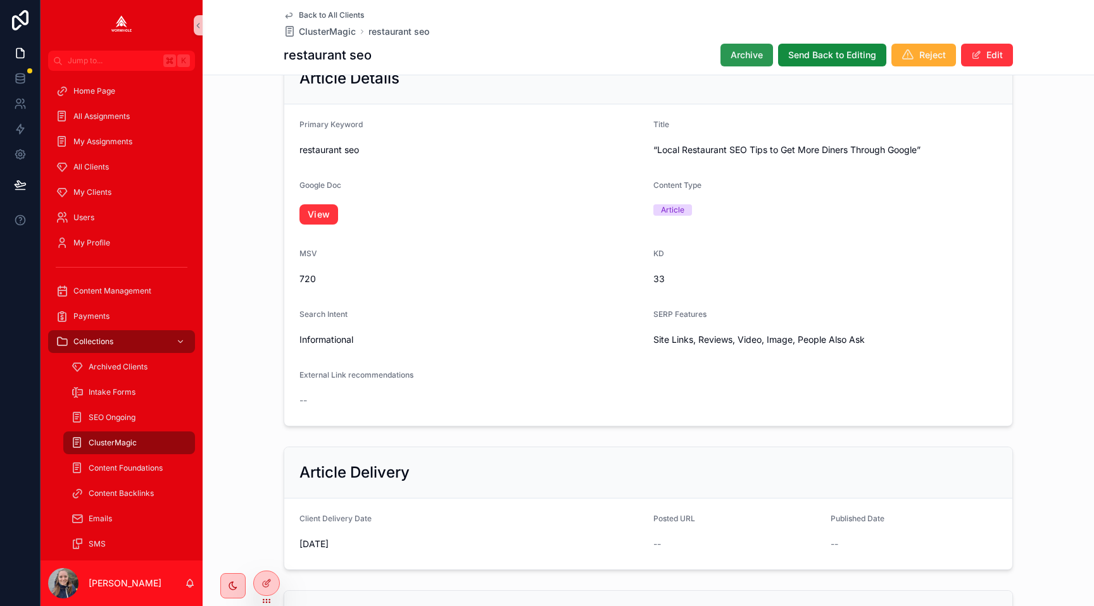
click at [745, 53] on span "Archive" at bounding box center [747, 55] width 32 height 13
click at [996, 54] on button "Edit" at bounding box center [987, 55] width 52 height 23
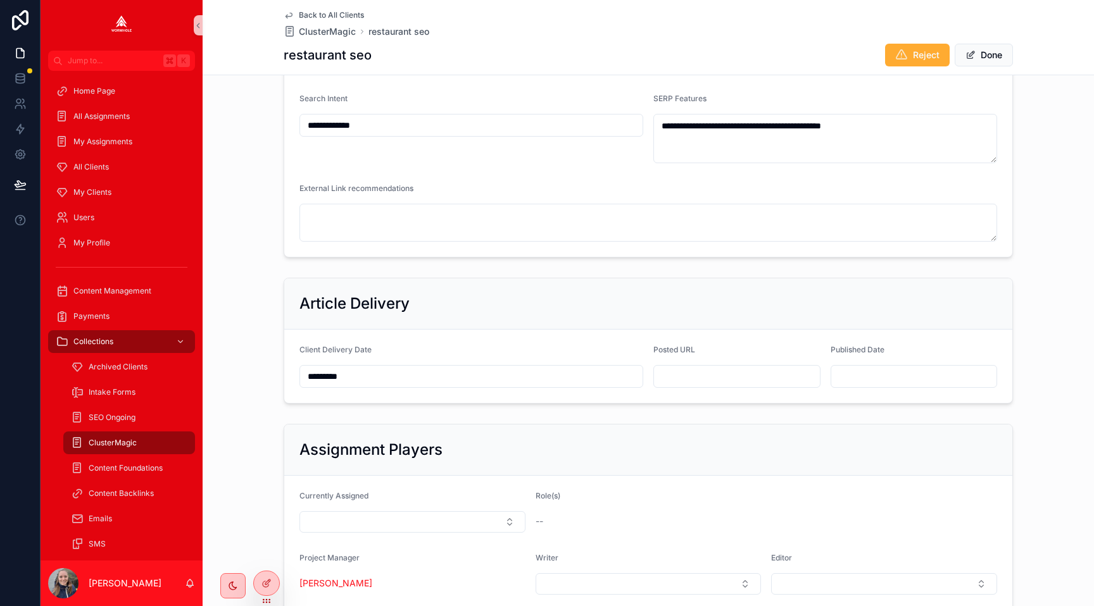
scroll to position [427, 0]
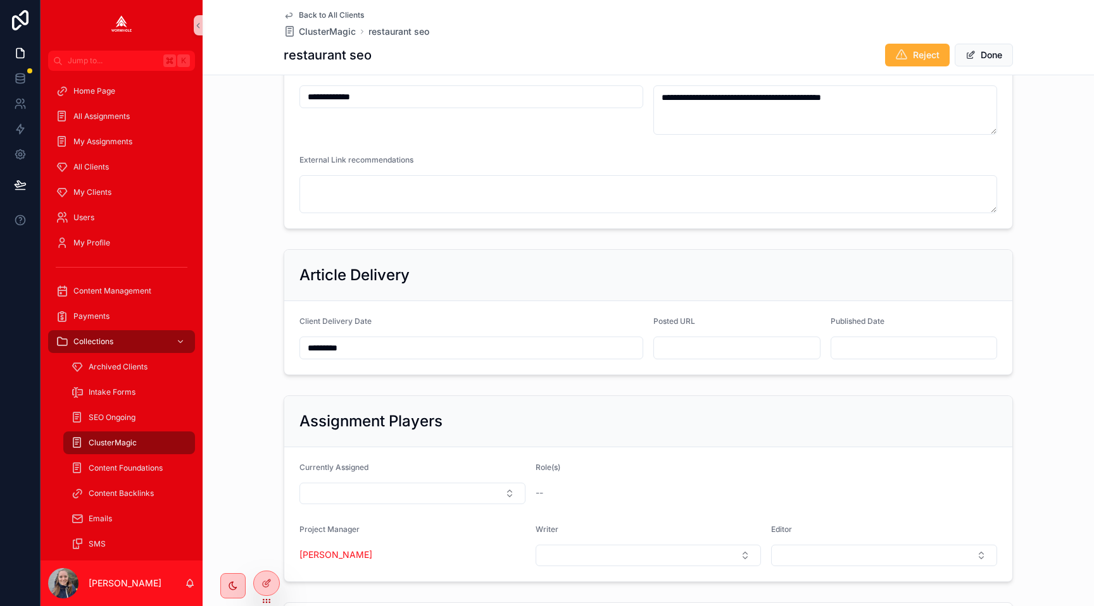
click at [667, 344] on input "scrollable content" at bounding box center [737, 348] width 166 height 18
paste input "**********"
type input "**********"
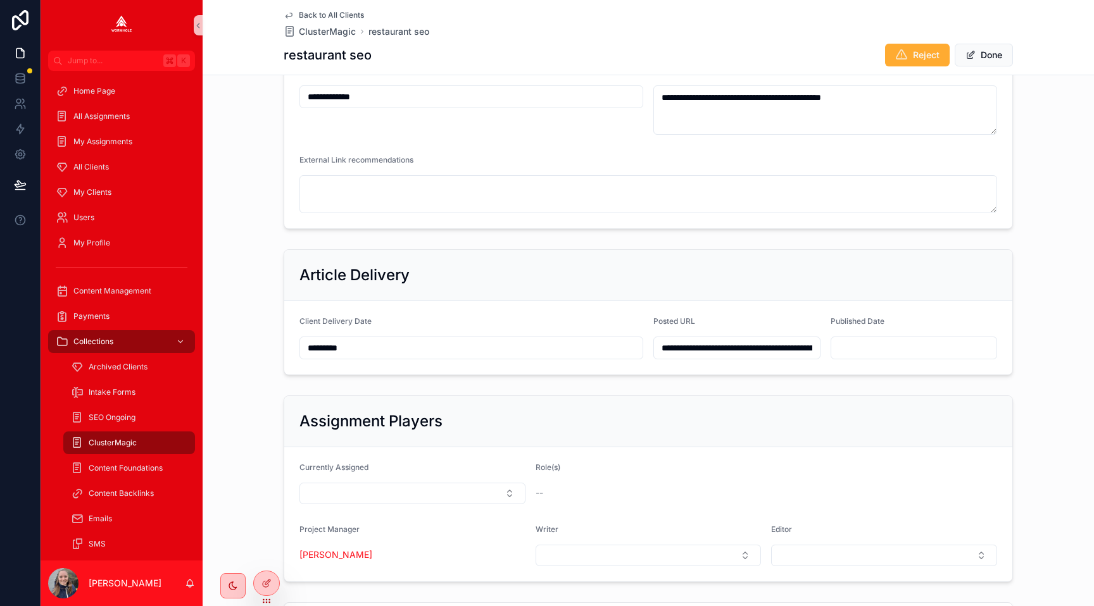
click at [1077, 187] on div "**********" at bounding box center [648, 18] width 891 height 432
click at [983, 58] on button "Done" at bounding box center [984, 55] width 58 height 23
